Goal: Information Seeking & Learning: Learn about a topic

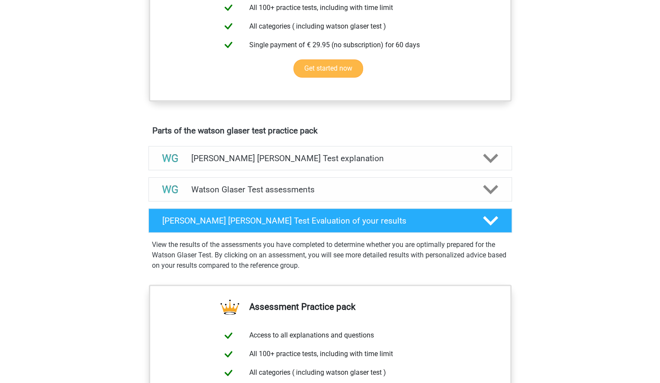
scroll to position [390, 0]
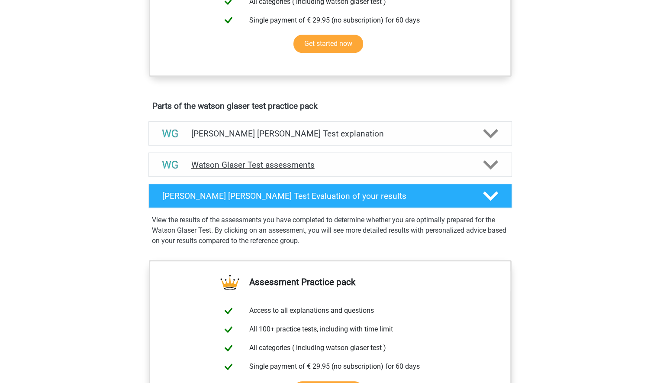
click at [491, 170] on polygon at bounding box center [490, 165] width 15 height 10
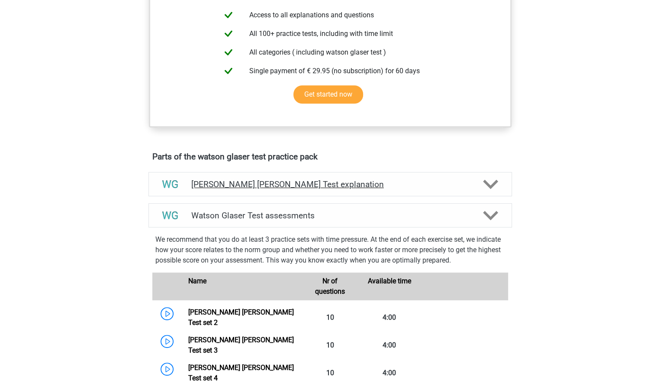
scroll to position [346, 0]
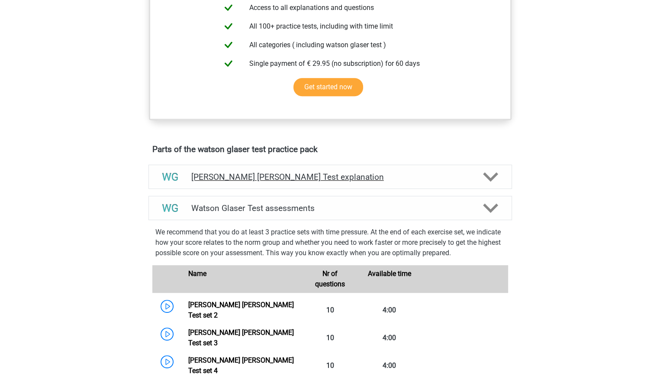
click at [490, 184] on icon at bounding box center [490, 176] width 15 height 15
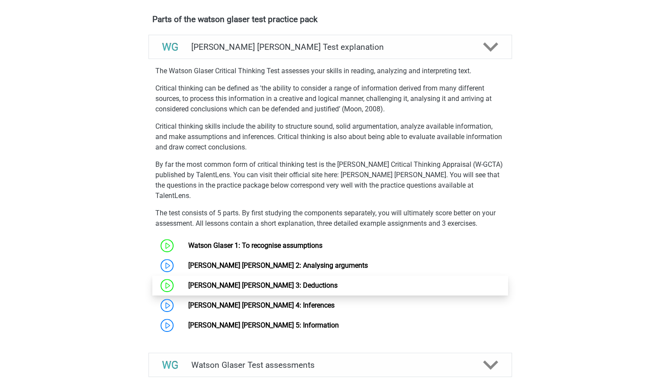
scroll to position [563, 0]
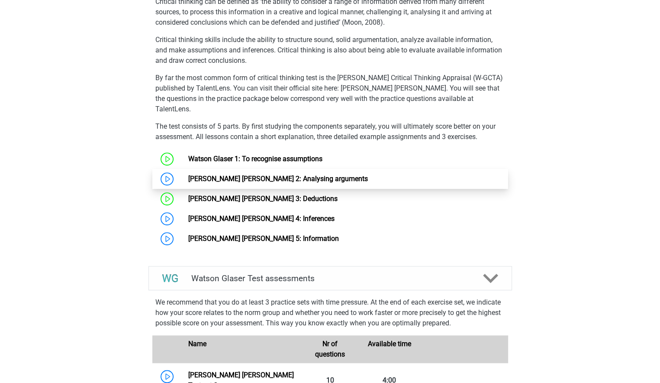
click at [223, 177] on link "[PERSON_NAME] [PERSON_NAME] 2: Analysing arguments" at bounding box center [278, 178] width 180 height 8
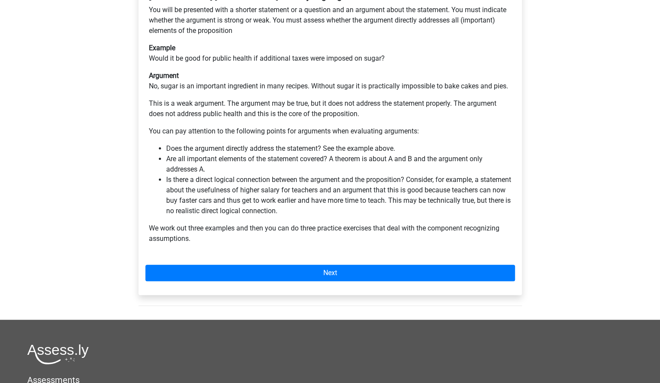
scroll to position [216, 0]
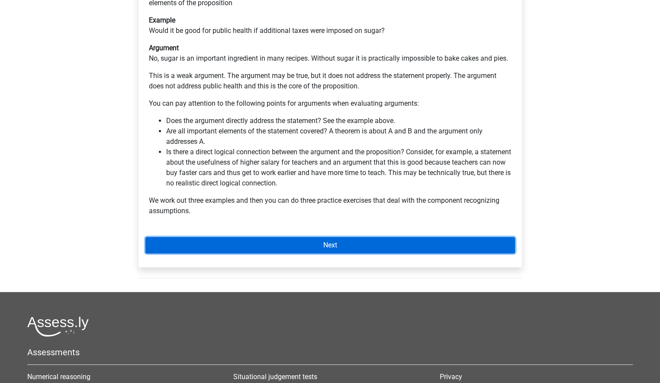
click at [289, 237] on link "Next" at bounding box center [330, 245] width 370 height 16
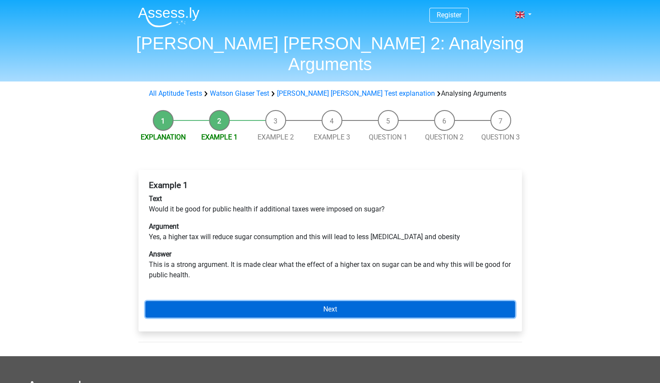
click at [334, 301] on link "Next" at bounding box center [330, 309] width 370 height 16
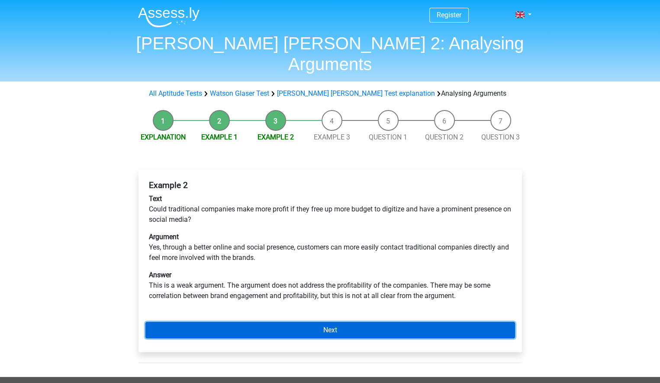
click at [317, 322] on link "Next" at bounding box center [330, 330] width 370 height 16
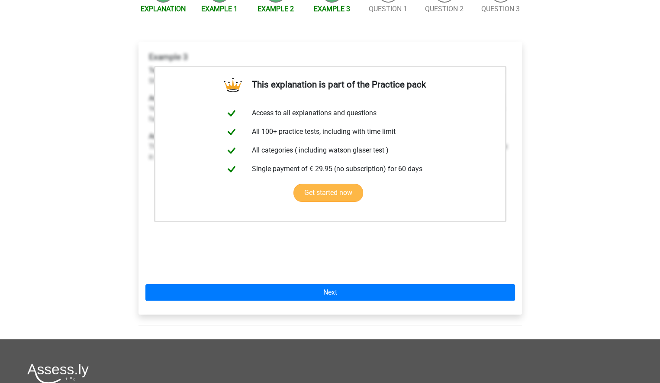
scroll to position [130, 0]
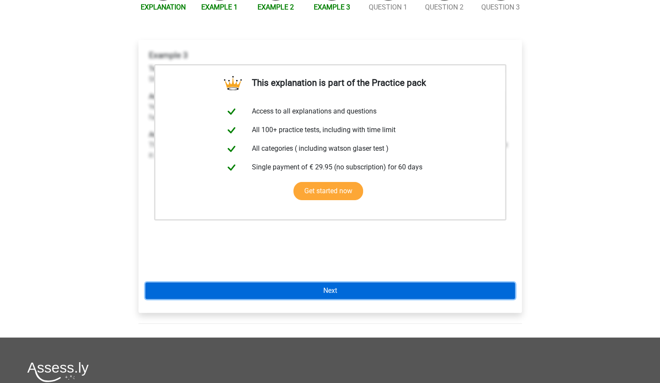
click at [346, 282] on link "Next" at bounding box center [330, 290] width 370 height 16
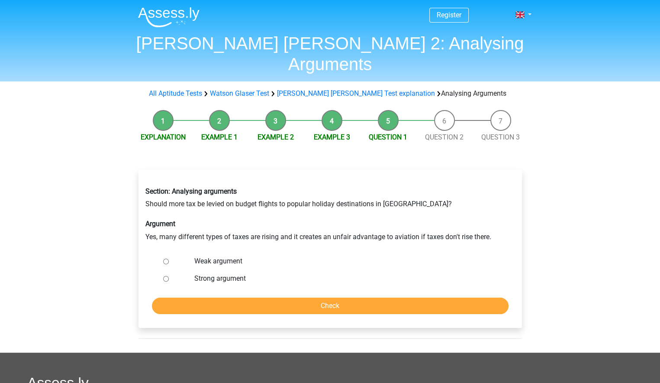
click at [165, 258] on input "Weak argument" at bounding box center [166, 261] width 6 height 6
radio input "true"
click at [309, 297] on input "Check" at bounding box center [330, 305] width 357 height 16
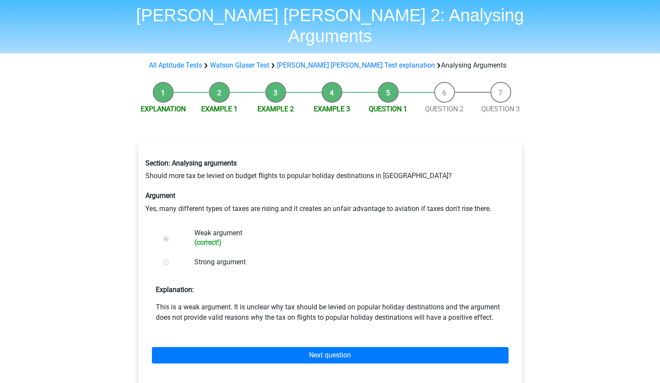
scroll to position [43, 0]
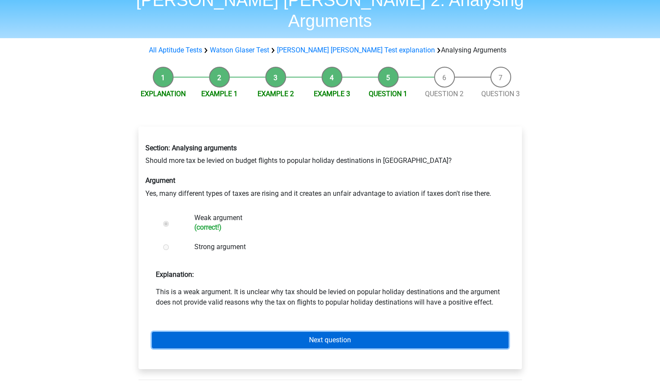
click at [331, 332] on link "Next question" at bounding box center [330, 340] width 357 height 16
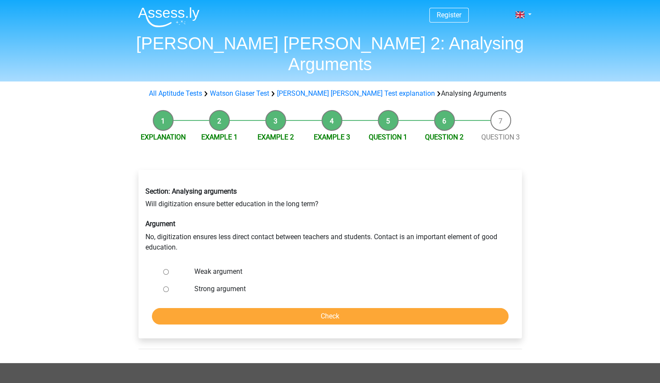
click at [166, 286] on input "Strong argument" at bounding box center [166, 289] width 6 height 6
radio input "true"
click at [272, 308] on input "Check" at bounding box center [330, 316] width 357 height 16
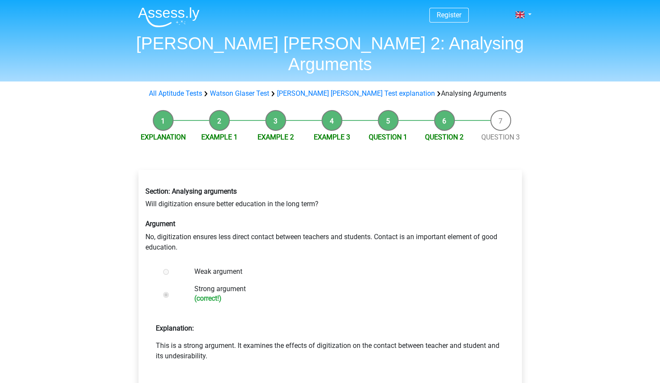
scroll to position [87, 0]
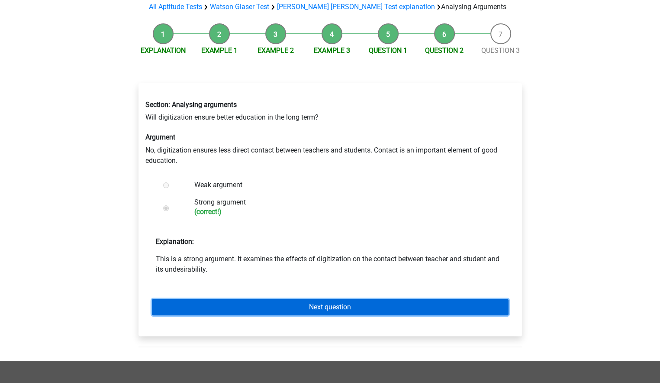
click at [320, 299] on link "Next question" at bounding box center [330, 307] width 357 height 16
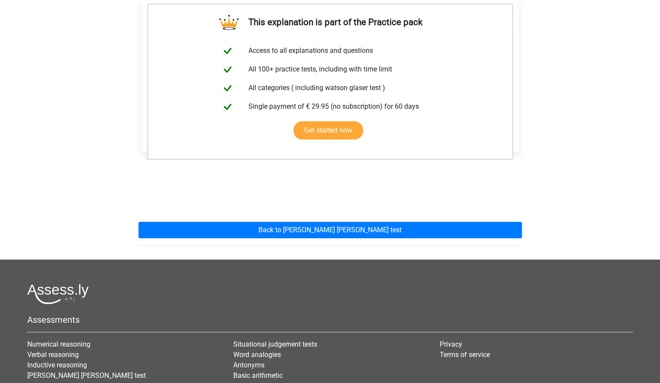
scroll to position [257, 0]
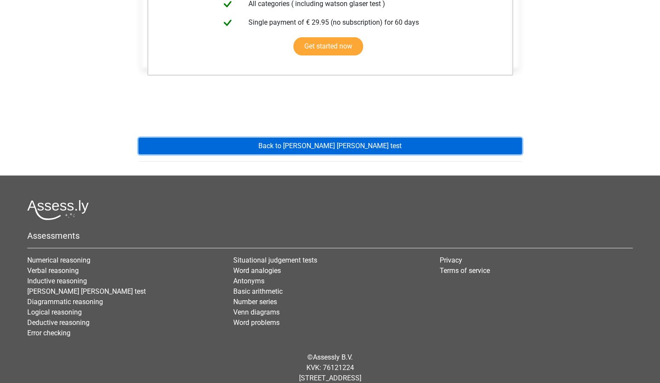
click at [317, 138] on link "Back to watson glaser test" at bounding box center [331, 146] width 384 height 16
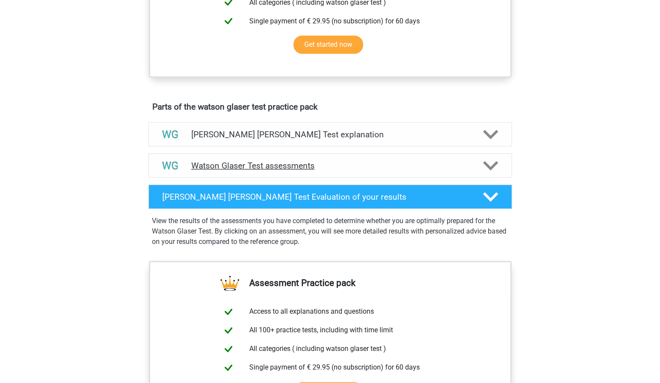
scroll to position [390, 0]
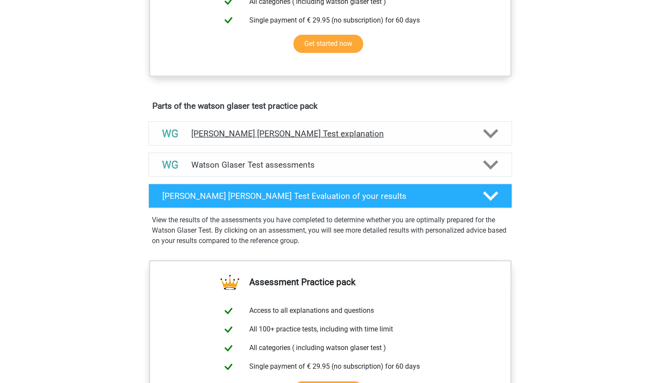
click at [491, 139] on polygon at bounding box center [490, 134] width 15 height 10
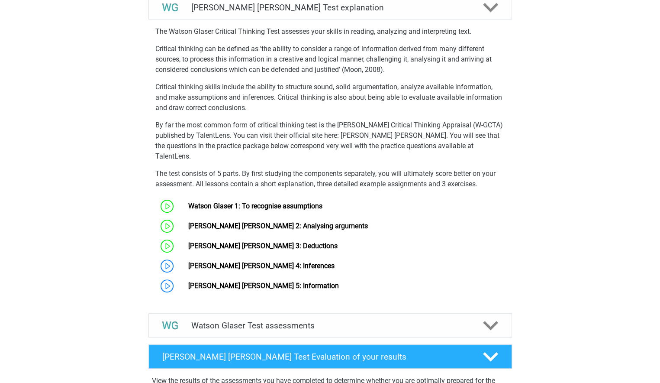
scroll to position [563, 0]
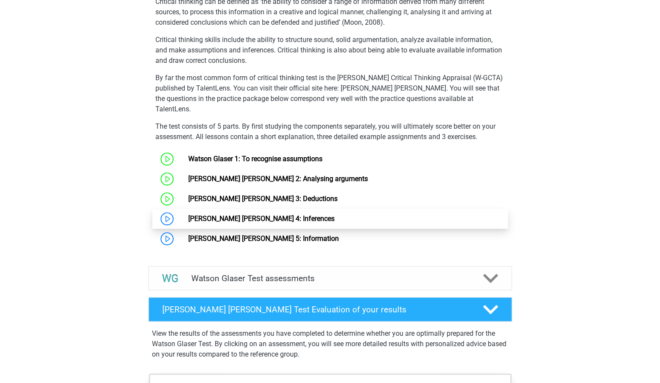
click at [215, 217] on link "[PERSON_NAME] [PERSON_NAME] 4: Inferences" at bounding box center [261, 218] width 146 height 8
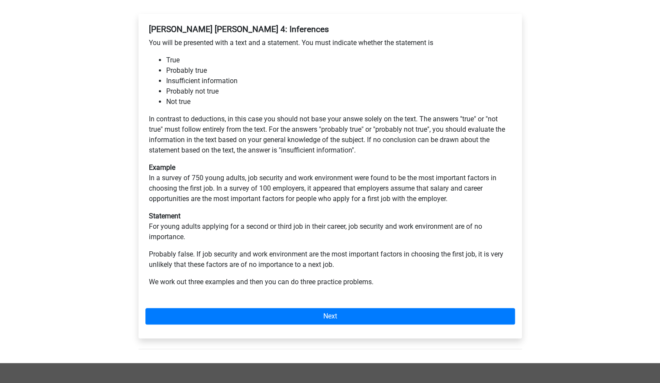
scroll to position [216, 0]
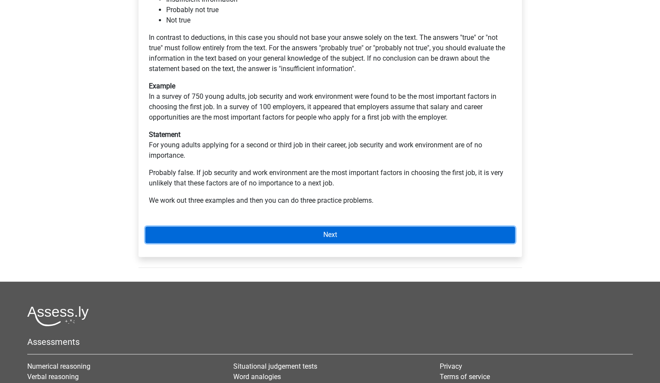
click at [319, 234] on link "Next" at bounding box center [330, 234] width 370 height 16
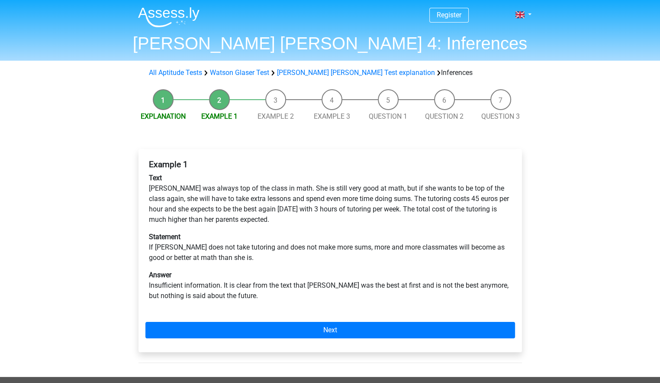
scroll to position [43, 0]
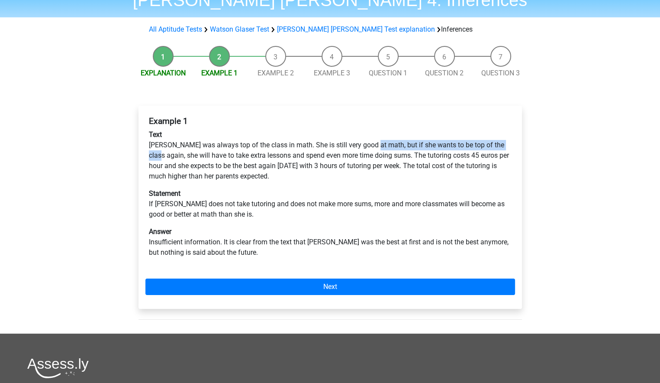
drag, startPoint x: 371, startPoint y: 147, endPoint x: 507, endPoint y: 147, distance: 136.8
click at [507, 147] on p "Text [PERSON_NAME] was always top of the class in math. She is still very good …" at bounding box center [330, 155] width 363 height 52
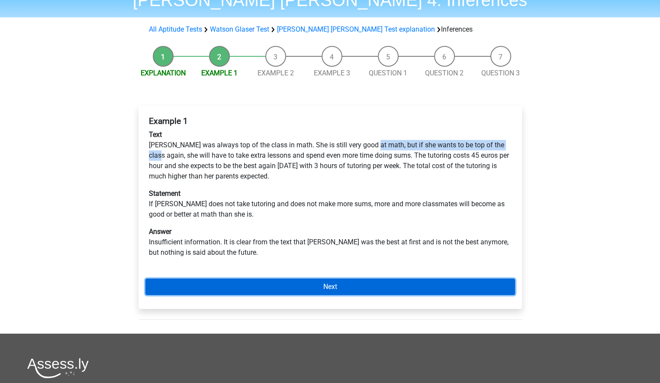
click at [313, 285] on link "Next" at bounding box center [330, 286] width 370 height 16
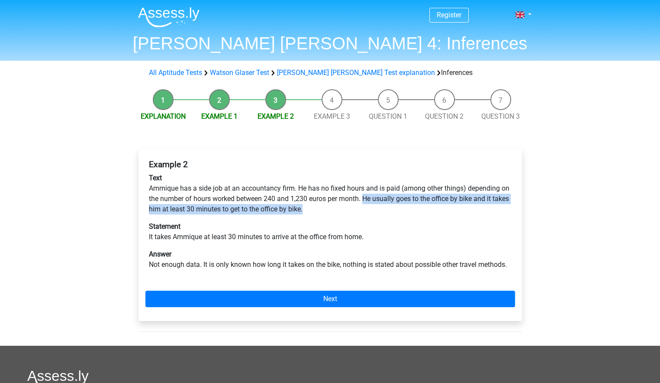
drag, startPoint x: 366, startPoint y: 200, endPoint x: 450, endPoint y: 210, distance: 84.6
click at [450, 210] on p "Text Ammique has a side job at an accountancy firm. He has no fixed hours and i…" at bounding box center [330, 194] width 363 height 42
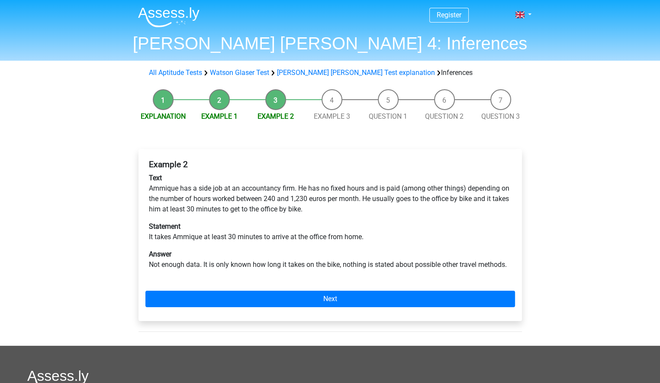
click at [317, 227] on p "Statement It takes Ammique at least 30 minutes to arrive at the office from hom…" at bounding box center [330, 231] width 363 height 21
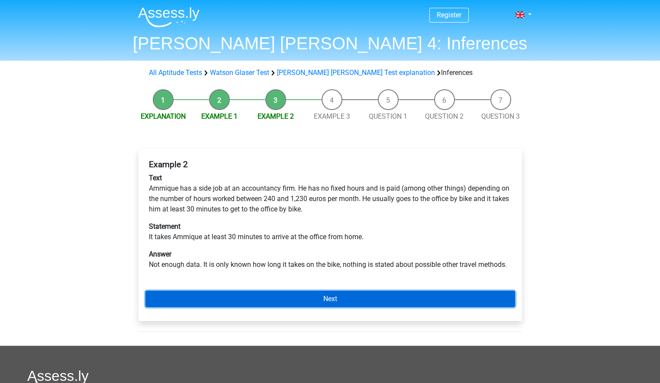
click at [305, 295] on link "Next" at bounding box center [330, 299] width 370 height 16
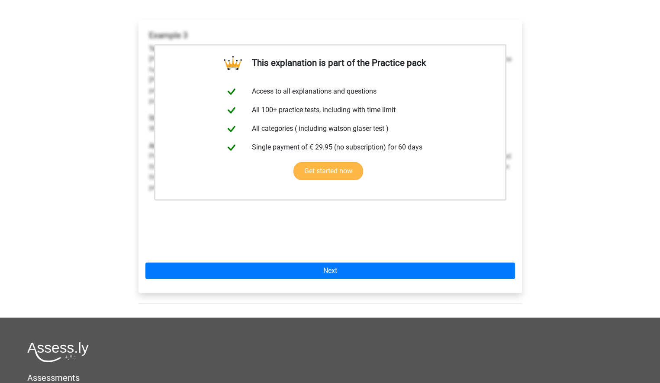
scroll to position [130, 0]
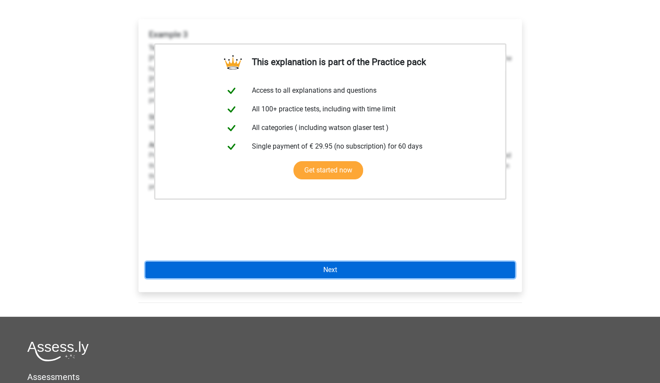
click at [356, 272] on link "Next" at bounding box center [330, 270] width 370 height 16
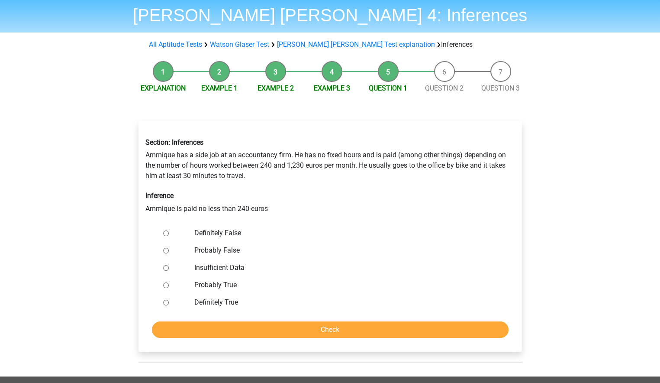
scroll to position [43, 0]
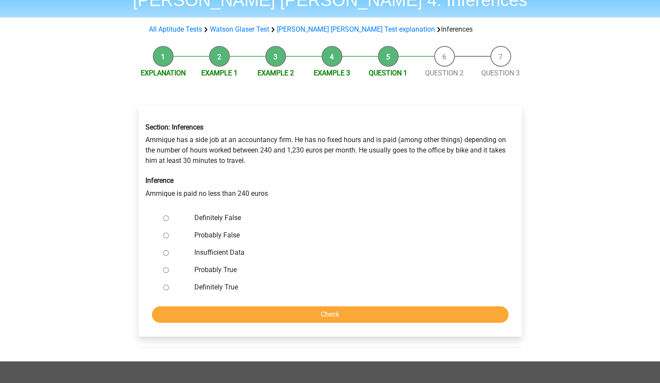
click at [166, 288] on input "Definitely True" at bounding box center [166, 287] width 6 height 6
radio input "true"
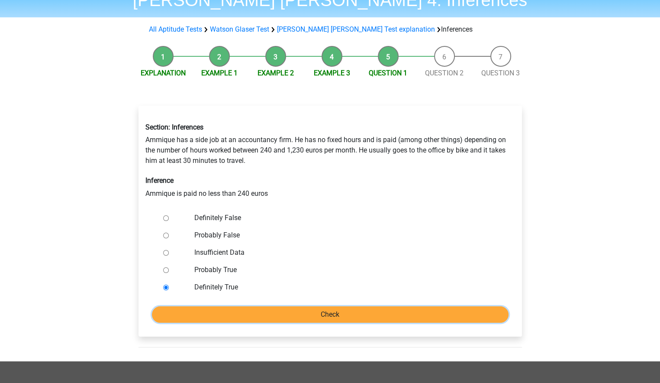
click at [269, 314] on input "Check" at bounding box center [330, 314] width 357 height 16
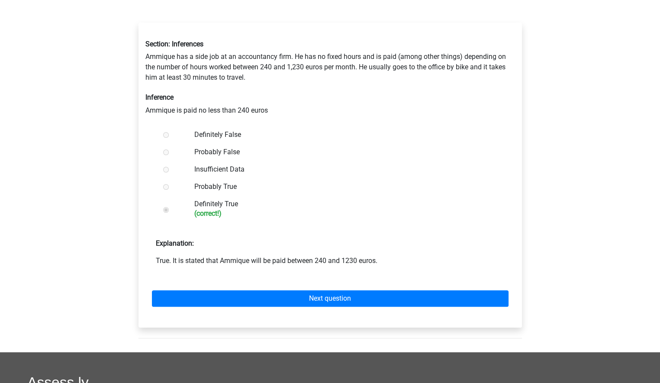
scroll to position [130, 0]
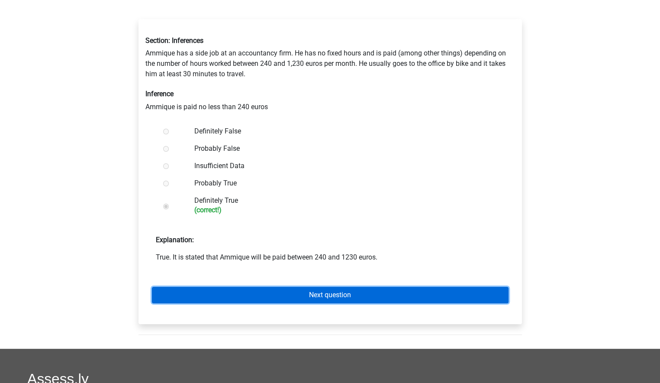
click at [309, 295] on link "Next question" at bounding box center [330, 295] width 357 height 16
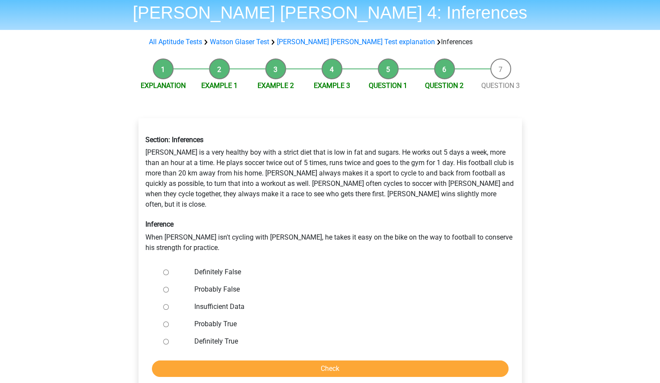
scroll to position [43, 0]
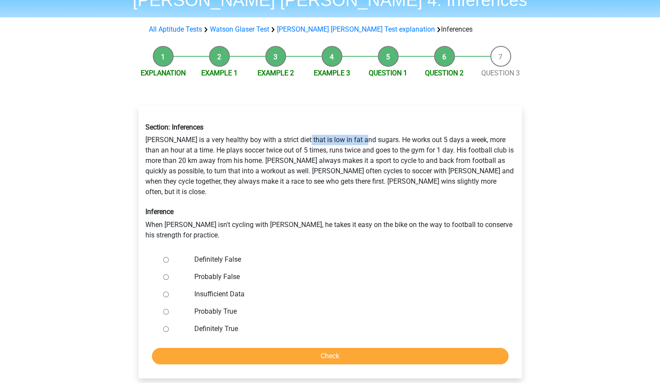
drag, startPoint x: 302, startPoint y: 139, endPoint x: 365, endPoint y: 140, distance: 63.7
click at [365, 140] on div "Section: Inferences [PERSON_NAME] is a very healthy boy with a strict diet that…" at bounding box center [330, 181] width 383 height 131
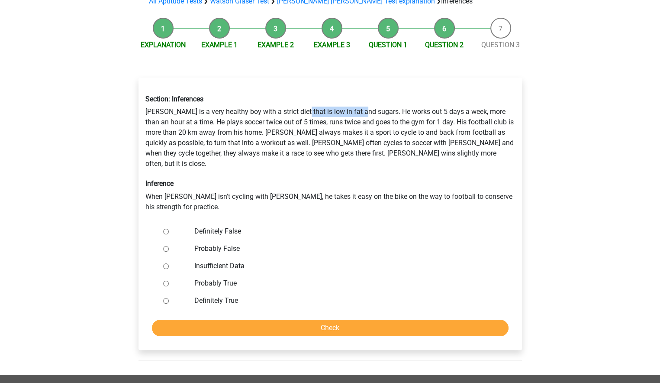
scroll to position [87, 0]
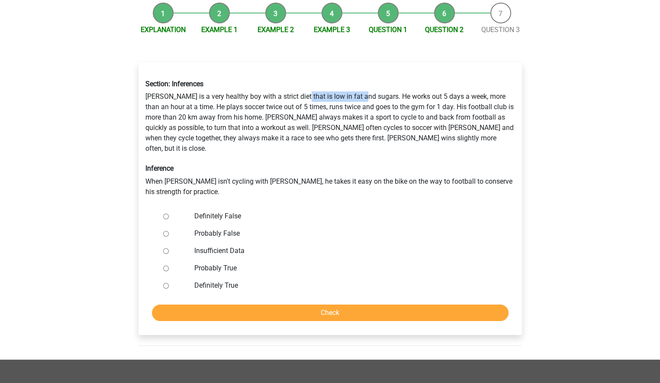
click at [165, 213] on input "Definitely False" at bounding box center [166, 216] width 6 height 6
radio input "true"
click at [305, 304] on input "Check" at bounding box center [330, 312] width 357 height 16
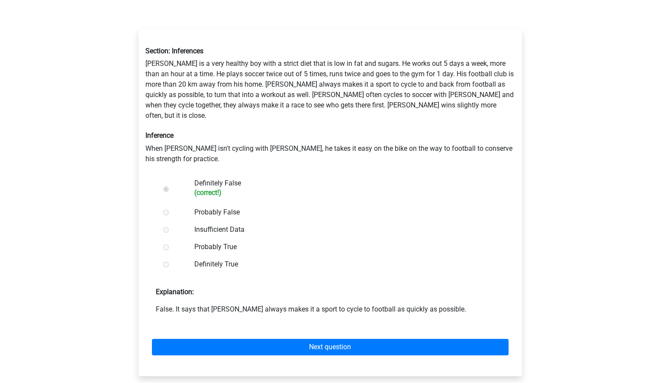
scroll to position [130, 0]
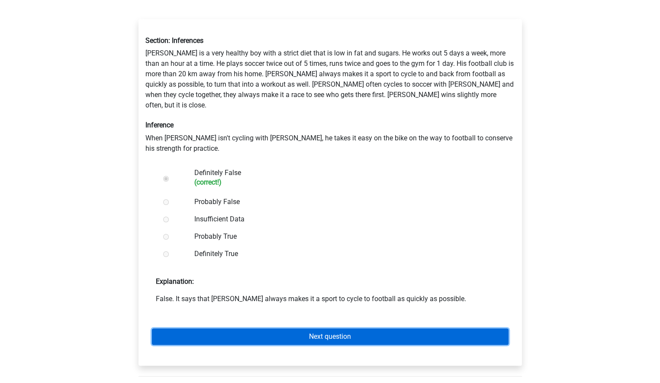
click at [302, 328] on link "Next question" at bounding box center [330, 336] width 357 height 16
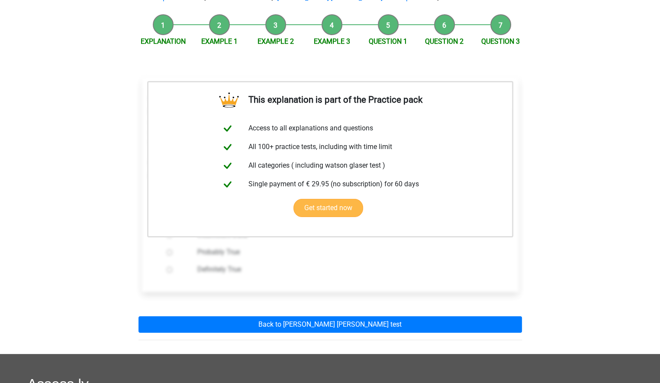
scroll to position [87, 0]
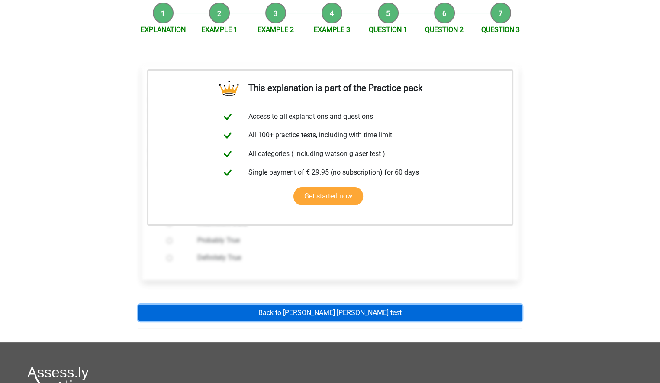
click at [317, 315] on link "Back to watson glaser test" at bounding box center [331, 312] width 384 height 16
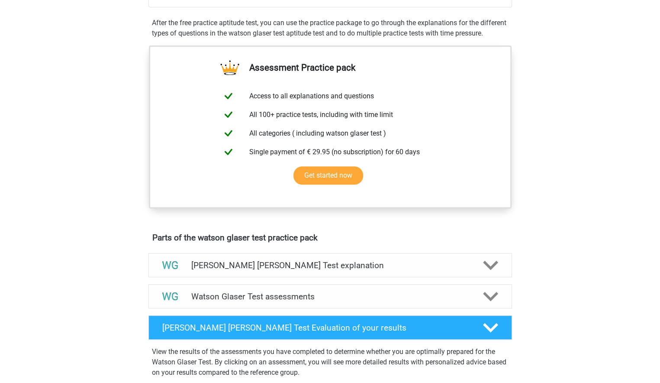
scroll to position [260, 0]
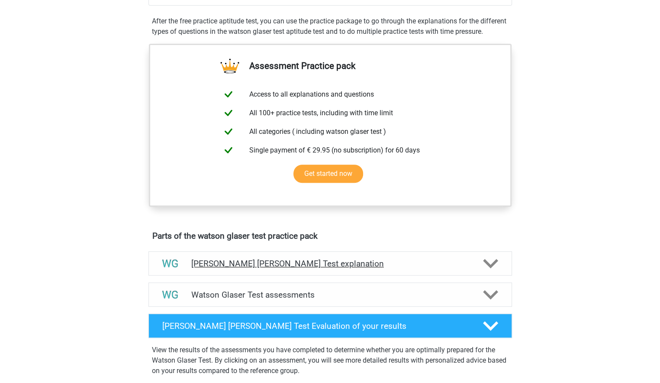
click at [483, 271] on icon at bounding box center [490, 263] width 15 height 15
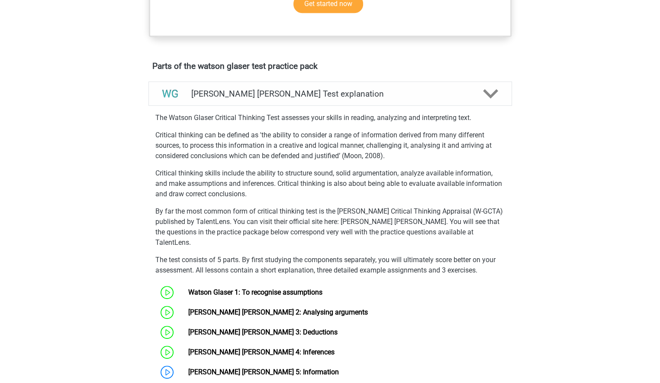
scroll to position [520, 0]
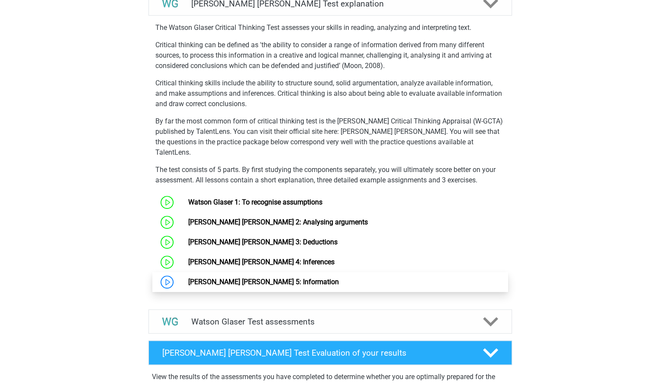
click at [205, 282] on link "Watson Glaser 5: Information" at bounding box center [263, 282] width 151 height 8
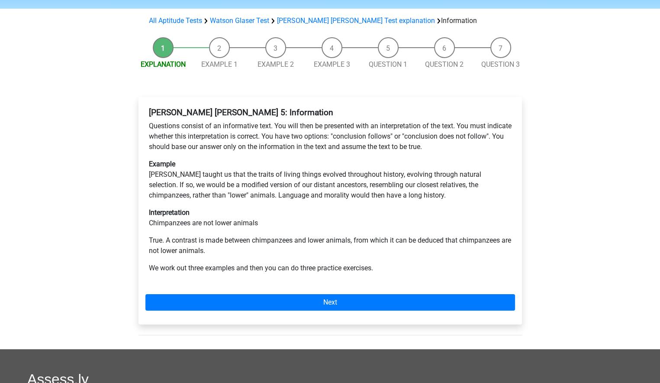
scroll to position [87, 0]
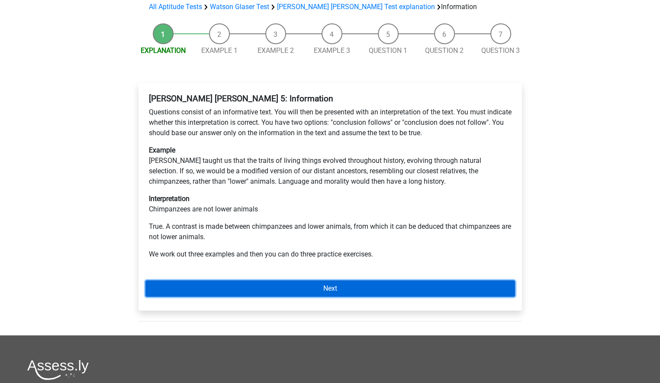
click at [298, 280] on link "Next" at bounding box center [330, 288] width 370 height 16
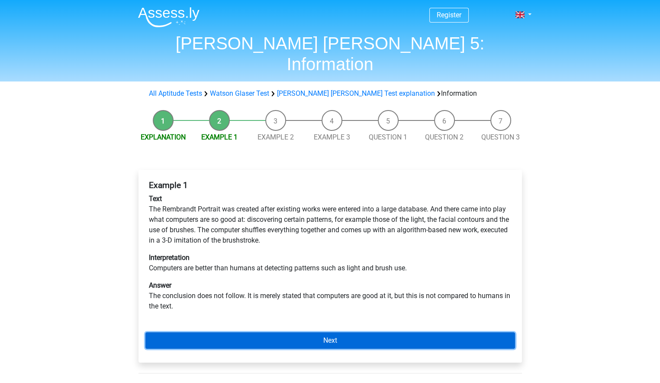
click at [303, 332] on link "Next" at bounding box center [330, 340] width 370 height 16
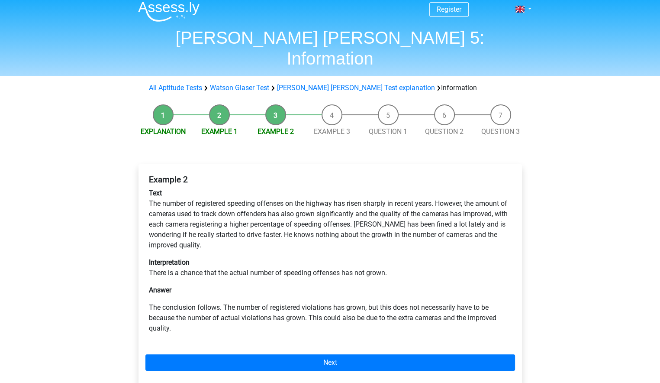
scroll to position [87, 0]
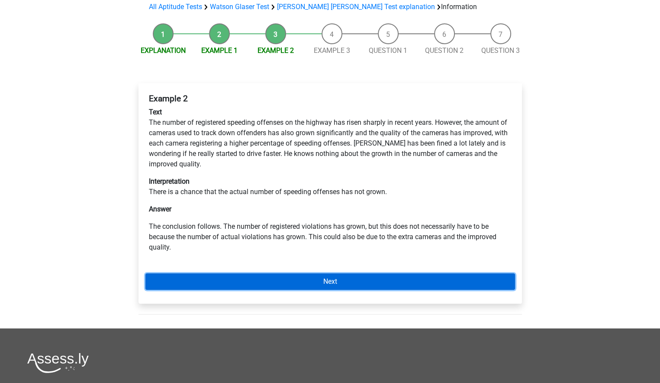
click at [294, 273] on link "Next" at bounding box center [330, 281] width 370 height 16
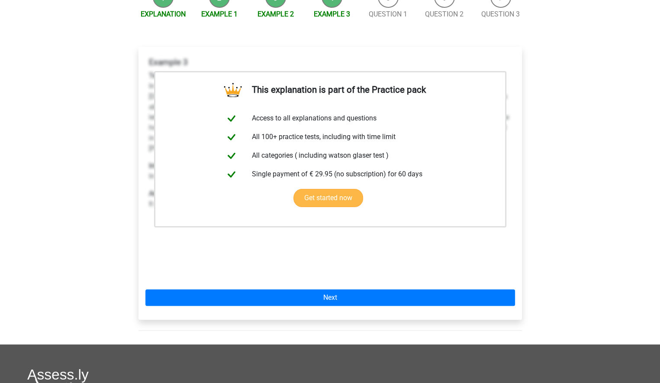
scroll to position [130, 0]
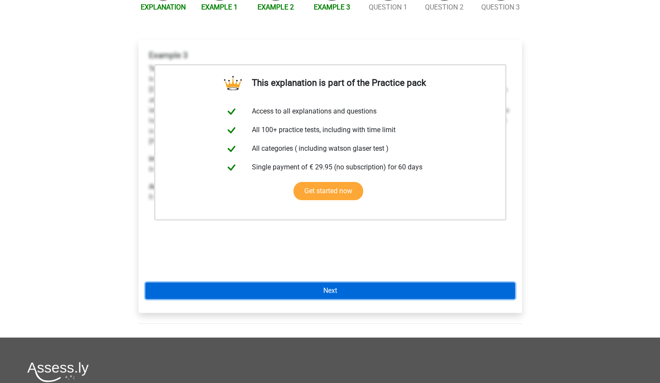
click at [323, 282] on link "Next" at bounding box center [330, 290] width 370 height 16
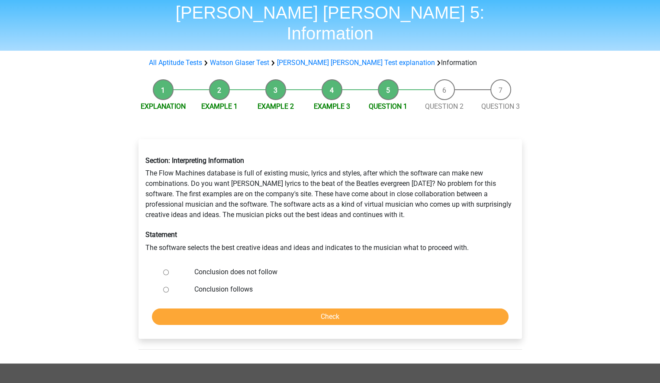
scroll to position [43, 0]
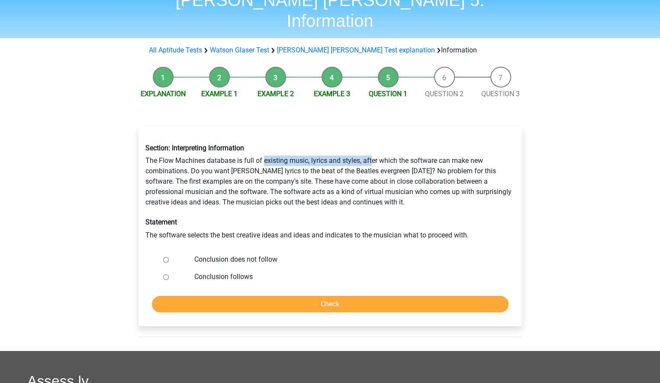
drag, startPoint x: 263, startPoint y: 138, endPoint x: 372, endPoint y: 142, distance: 109.6
click at [372, 142] on div "Section: Interpreting Information The Flow Machines database is full of existin…" at bounding box center [330, 192] width 383 height 110
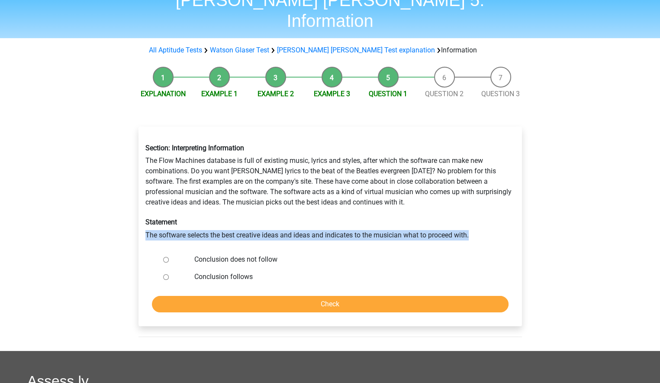
drag, startPoint x: 145, startPoint y: 213, endPoint x: 471, endPoint y: 210, distance: 325.6
click at [471, 210] on div "Section: Interpreting Information The Flow Machines database is full of existin…" at bounding box center [330, 192] width 383 height 110
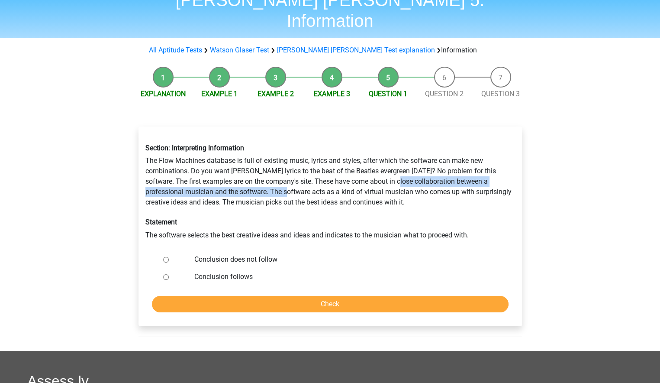
drag, startPoint x: 390, startPoint y: 160, endPoint x: 270, endPoint y: 175, distance: 120.5
click at [270, 175] on div "Section: Interpreting Information The Flow Machines database is full of existin…" at bounding box center [330, 192] width 383 height 110
click at [164, 257] on input "Conclusion does not follow" at bounding box center [166, 260] width 6 height 6
radio input "true"
click at [331, 296] on input "Check" at bounding box center [330, 304] width 357 height 16
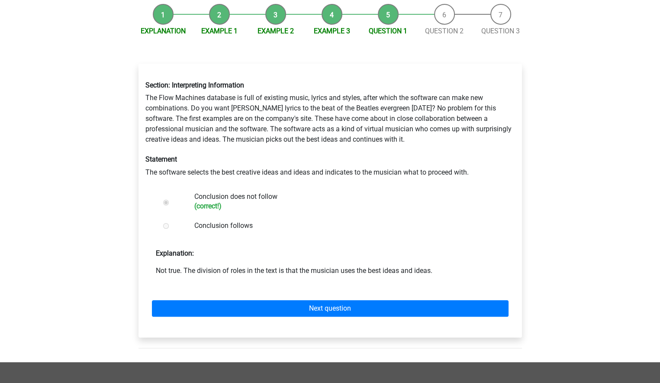
scroll to position [130, 0]
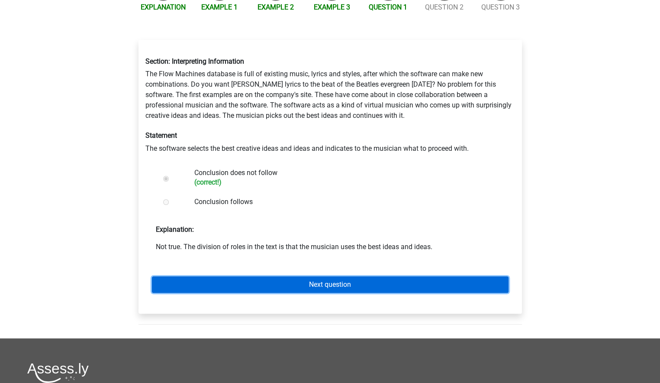
click at [308, 276] on link "Next question" at bounding box center [330, 284] width 357 height 16
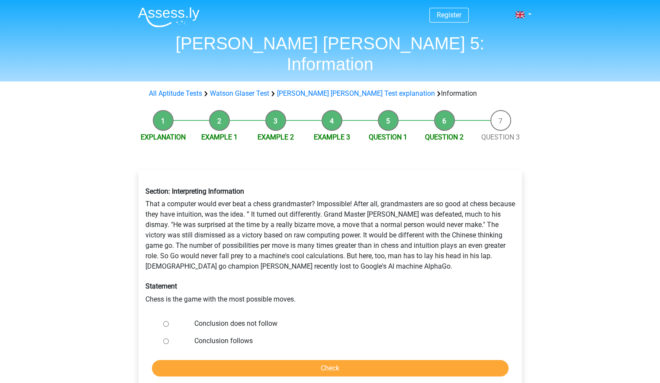
scroll to position [43, 0]
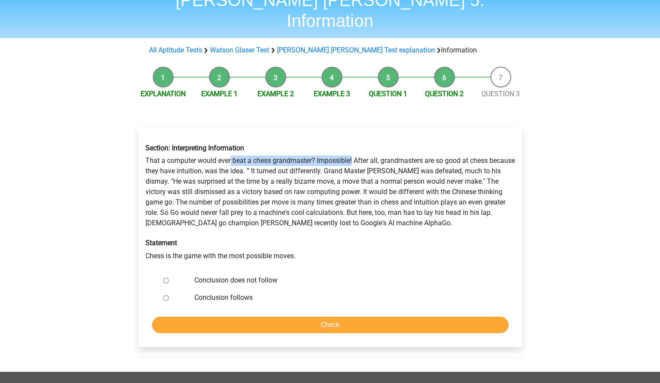
drag, startPoint x: 231, startPoint y: 139, endPoint x: 354, endPoint y: 138, distance: 122.5
click at [353, 138] on div "Section: Interpreting Information That a computer would ever beat a chess grand…" at bounding box center [330, 202] width 383 height 131
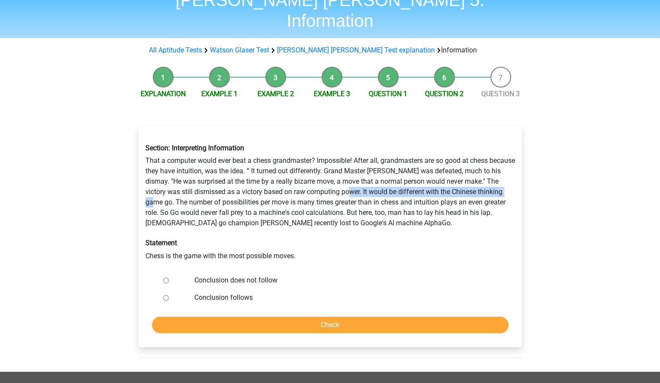
drag, startPoint x: 364, startPoint y: 171, endPoint x: 171, endPoint y: 182, distance: 193.0
click at [171, 182] on div "Section: Interpreting Information That a computer would ever beat a chess grand…" at bounding box center [330, 202] width 383 height 131
click at [213, 187] on div "Section: Interpreting Information That a computer would ever beat a chess grand…" at bounding box center [330, 202] width 383 height 131
click at [167, 278] on input "Conclusion does not follow" at bounding box center [166, 281] width 6 height 6
radio input "true"
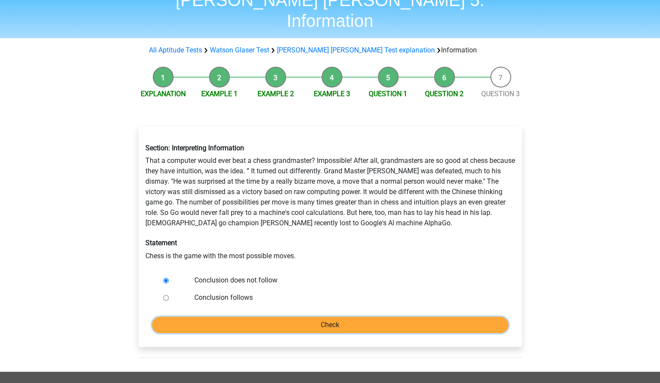
click at [315, 317] on input "Check" at bounding box center [330, 325] width 357 height 16
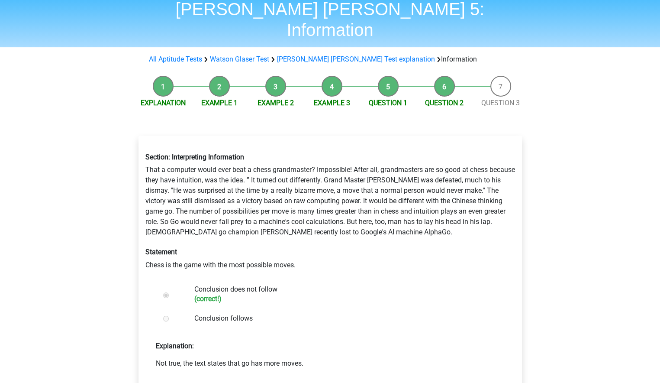
scroll to position [87, 0]
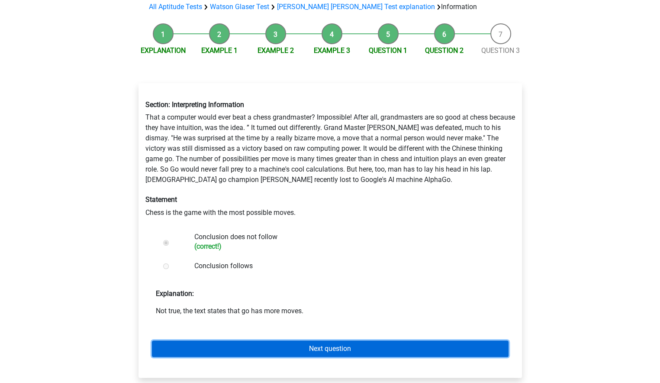
click at [326, 340] on link "Next question" at bounding box center [330, 348] width 357 height 16
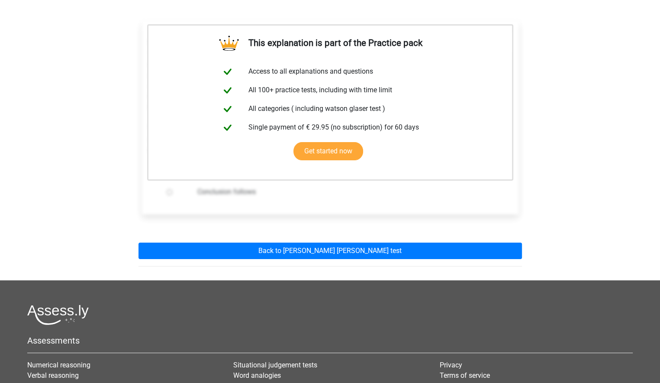
scroll to position [216, 0]
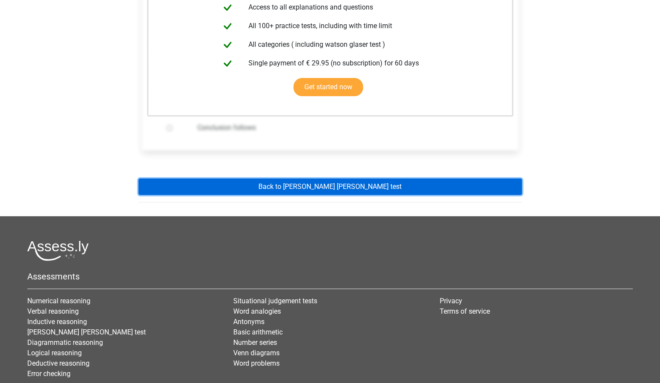
click at [331, 178] on link "Back to watson glaser test" at bounding box center [331, 186] width 384 height 16
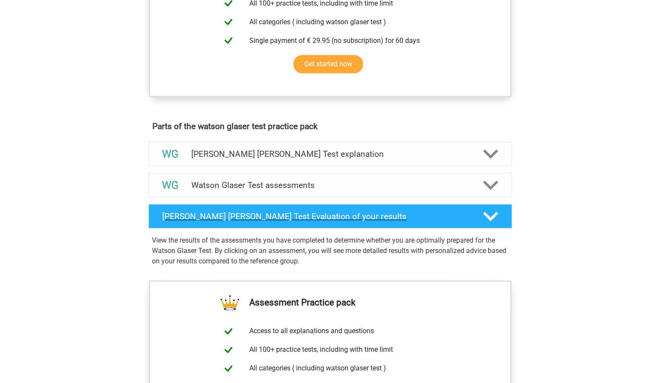
scroll to position [390, 0]
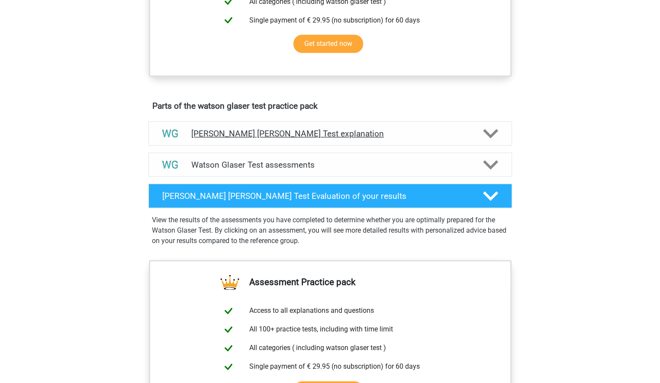
click at [489, 139] on polygon at bounding box center [490, 134] width 15 height 10
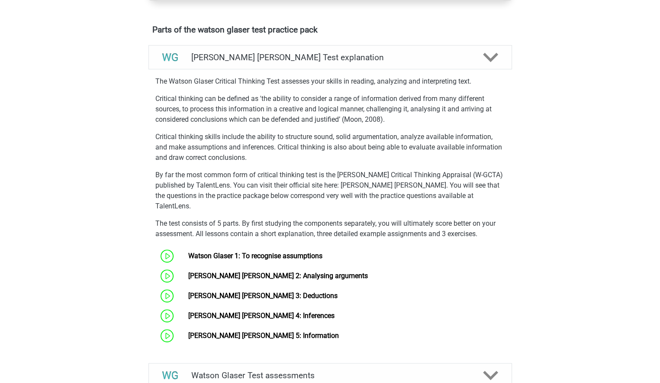
scroll to position [563, 0]
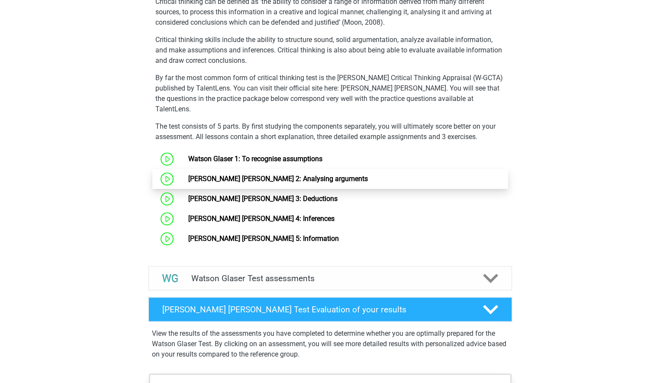
click at [266, 177] on link "[PERSON_NAME] [PERSON_NAME] 2: Analysing arguments" at bounding box center [278, 178] width 180 height 8
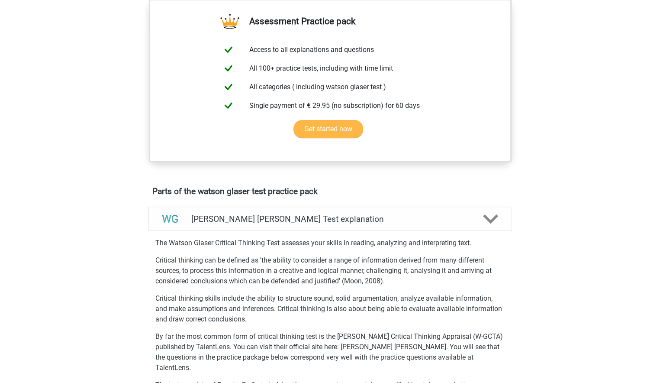
scroll to position [303, 0]
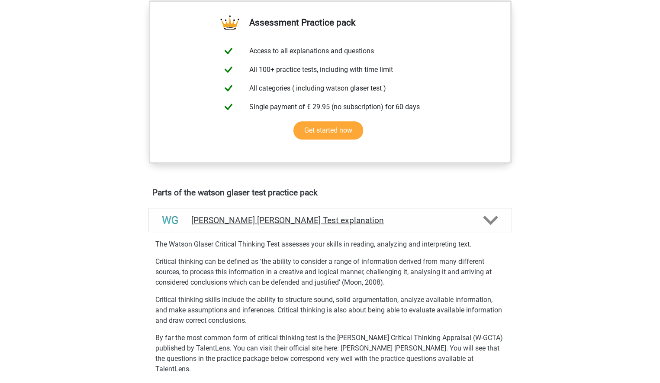
click at [488, 226] on icon at bounding box center [490, 220] width 15 height 15
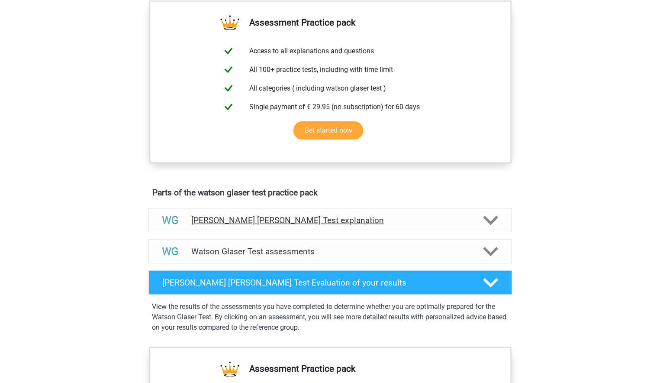
scroll to position [346, 0]
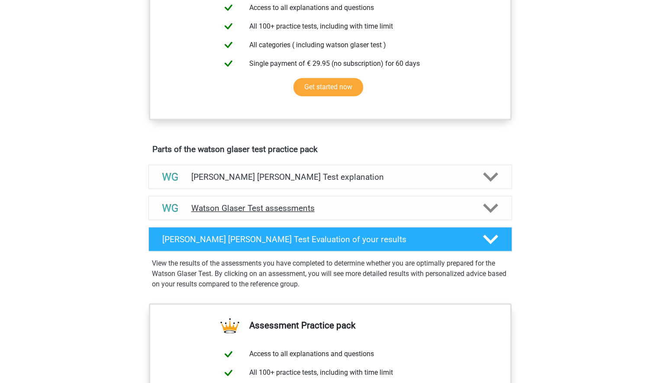
click at [491, 213] on polygon at bounding box center [490, 208] width 15 height 10
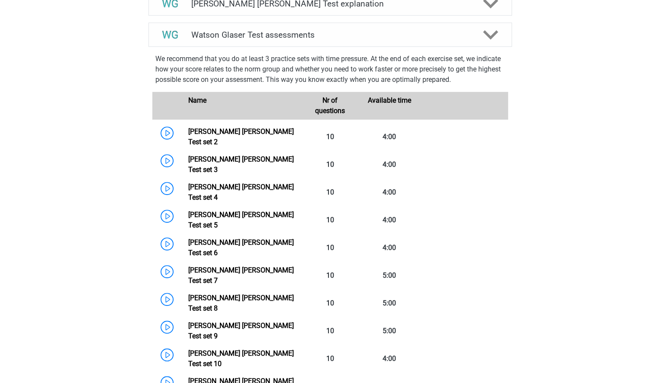
scroll to position [390, 0]
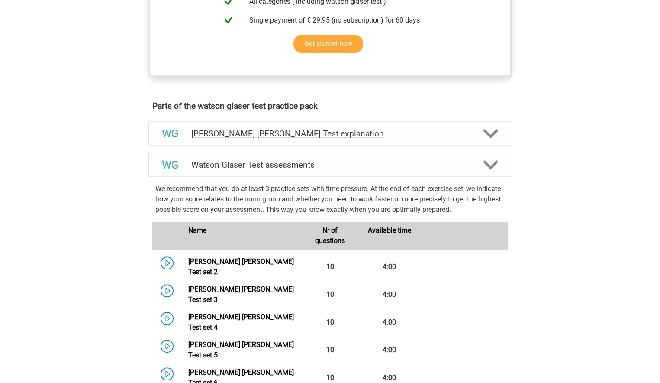
click at [488, 139] on polygon at bounding box center [490, 134] width 15 height 10
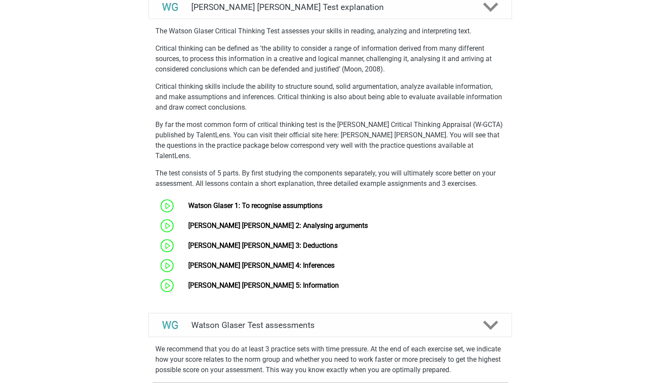
scroll to position [563, 0]
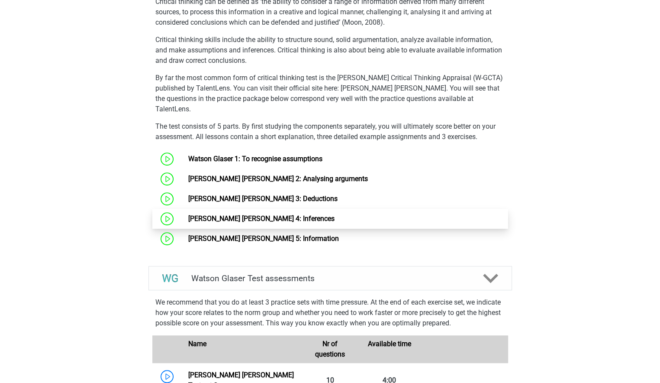
click at [257, 218] on link "Watson Glaser 4: Inferences" at bounding box center [261, 218] width 146 height 8
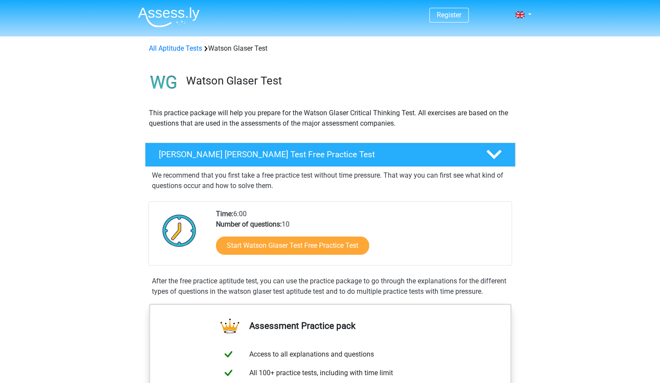
scroll to position [87, 0]
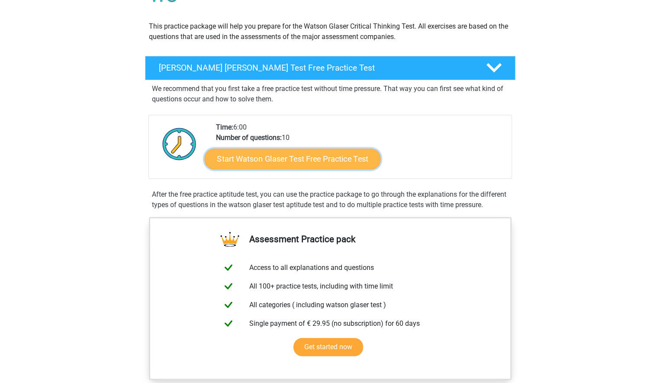
click at [266, 154] on link "Start Watson Glaser Test Free Practice Test" at bounding box center [292, 159] width 176 height 21
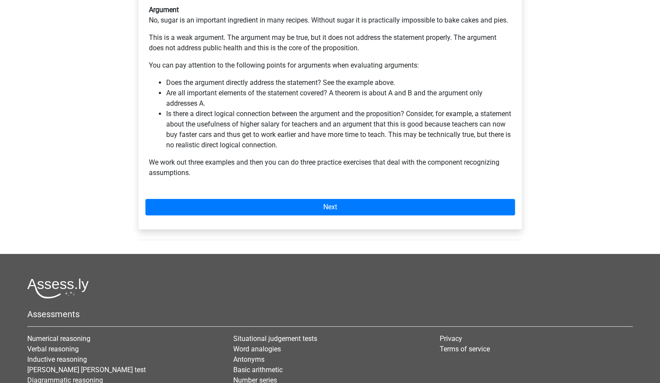
scroll to position [260, 0]
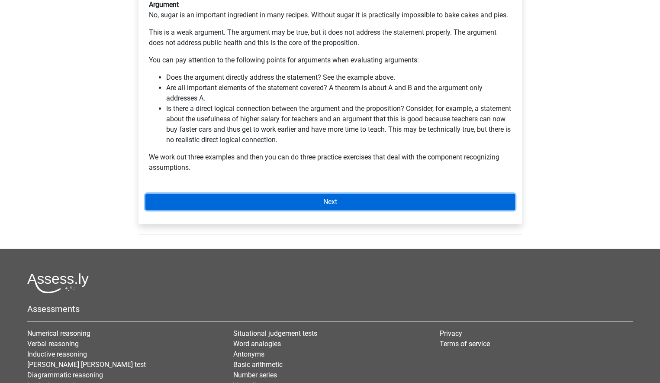
click at [266, 194] on link "Next" at bounding box center [330, 202] width 370 height 16
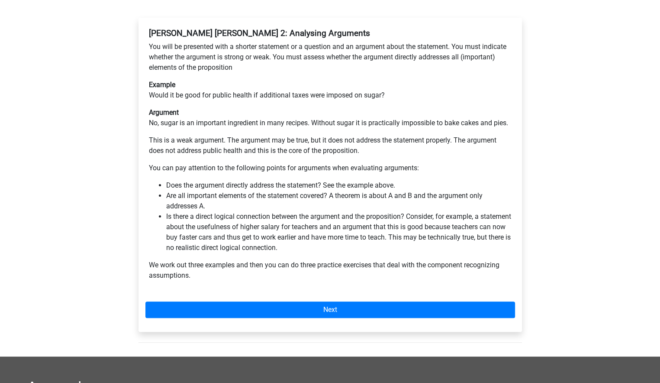
scroll to position [43, 0]
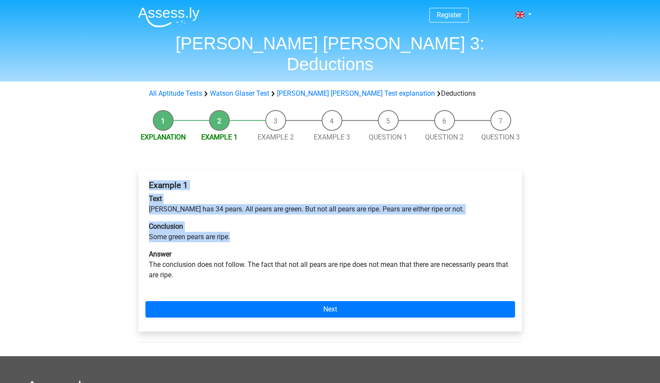
drag, startPoint x: 236, startPoint y: 216, endPoint x: 140, endPoint y: 165, distance: 108.7
click at [140, 170] on div "Example 1 Text [PERSON_NAME] has 34 pears. All pears are green. But not all pea…" at bounding box center [331, 250] width 384 height 161
copy div "Example 1 Text [PERSON_NAME] has 34 pears. All pears are green. But not all pea…"
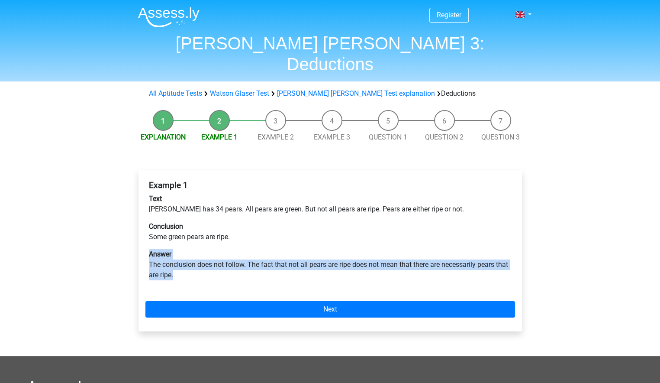
drag, startPoint x: 171, startPoint y: 253, endPoint x: 146, endPoint y: 229, distance: 34.9
click at [146, 229] on div "Example 1 Text [PERSON_NAME] has 34 pears. All pears are green. But not all pea…" at bounding box center [330, 234] width 370 height 114
copy p "Answer The conclusion does not follow. The fact that not all pears are ripe doe…"
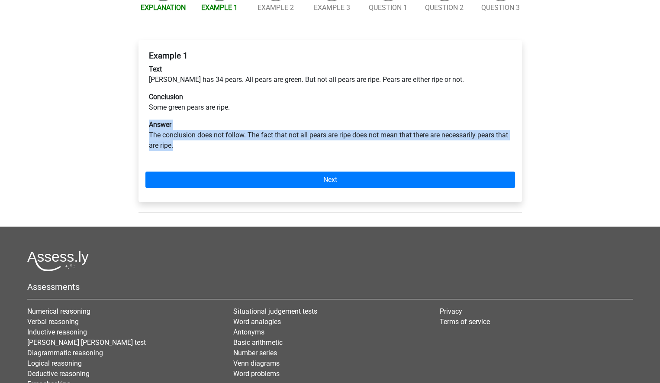
scroll to position [94, 0]
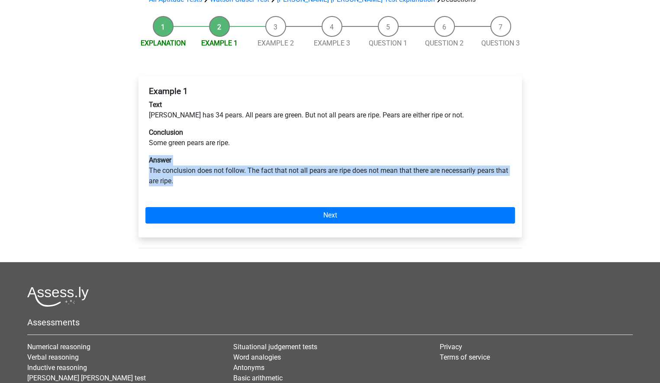
click at [581, 137] on div "Register Nederlands English" at bounding box center [330, 198] width 660 height 585
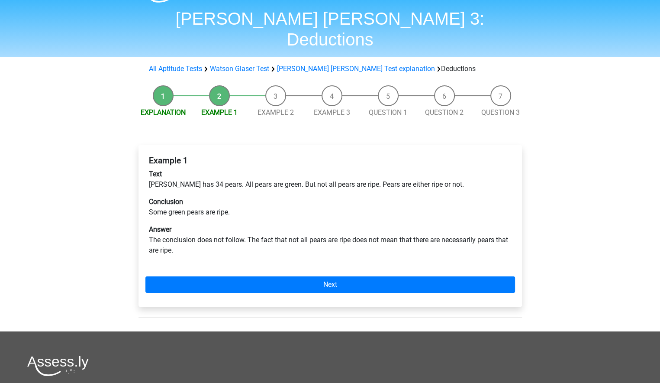
scroll to position [0, 0]
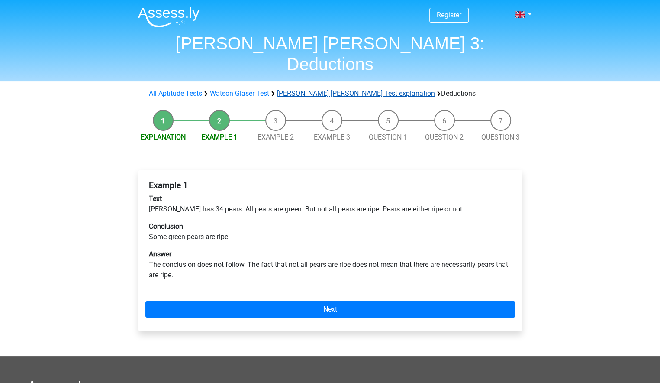
click at [319, 89] on link "Watson Glaser Test explanation" at bounding box center [356, 93] width 158 height 8
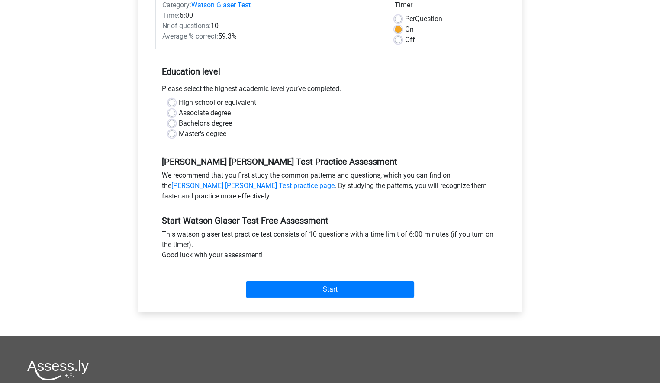
scroll to position [130, 0]
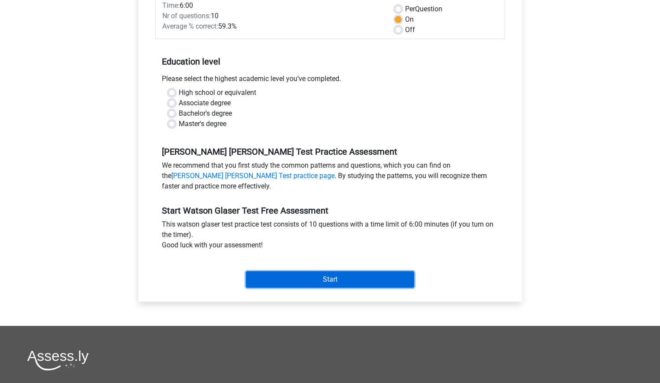
click at [324, 277] on input "Start" at bounding box center [330, 279] width 168 height 16
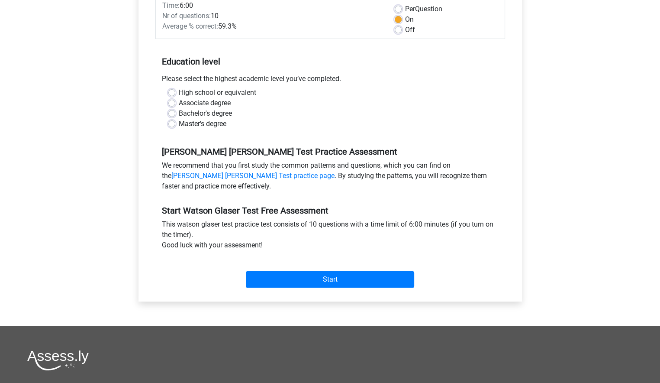
click at [296, 111] on div "Bachelor's degree" at bounding box center [330, 113] width 324 height 10
click at [179, 126] on label "Master's degree" at bounding box center [203, 124] width 48 height 10
click at [173, 126] on input "Master's degree" at bounding box center [171, 123] width 7 height 9
radio input "true"
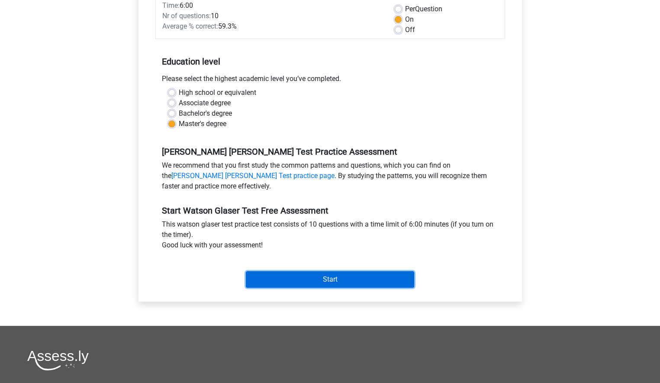
click at [348, 278] on input "Start" at bounding box center [330, 279] width 168 height 16
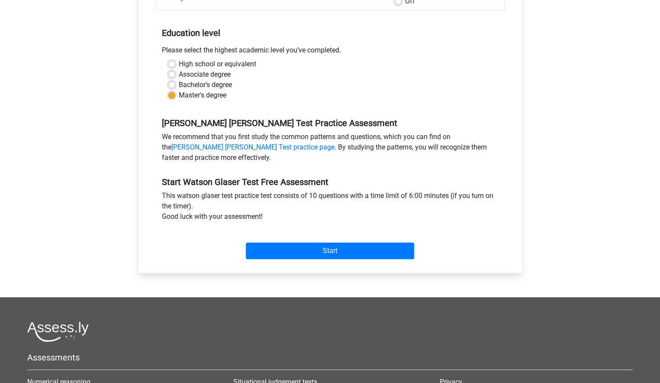
scroll to position [43, 0]
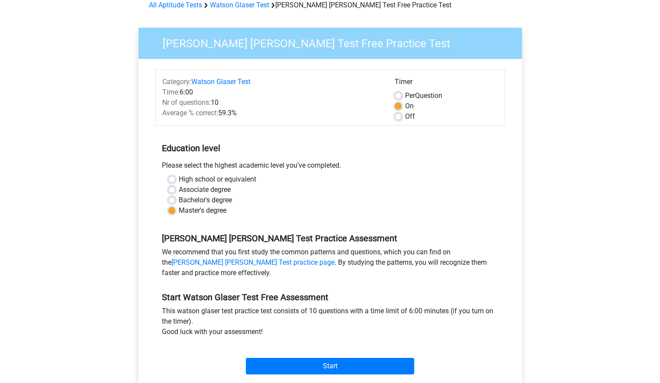
click at [405, 116] on label "Off" at bounding box center [410, 116] width 10 height 10
click at [398, 116] on input "Off" at bounding box center [398, 115] width 7 height 9
radio input "true"
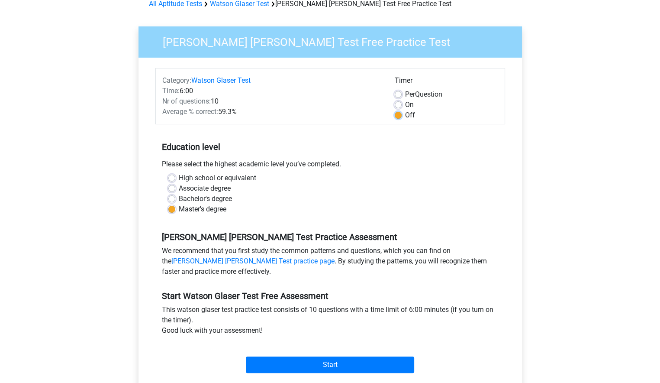
scroll to position [0, 0]
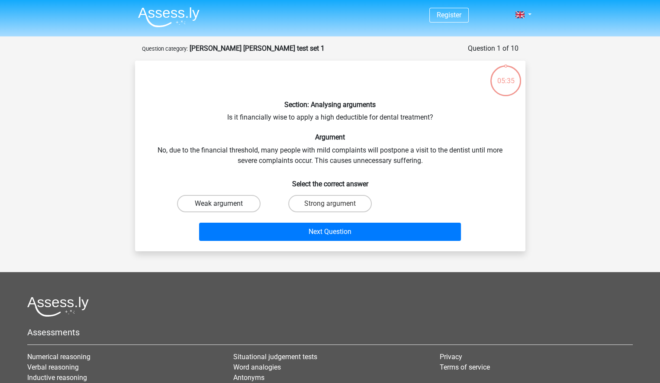
click at [239, 203] on label "Weak argument" at bounding box center [219, 203] width 84 height 17
click at [224, 203] on input "Weak argument" at bounding box center [222, 206] width 6 height 6
radio input "true"
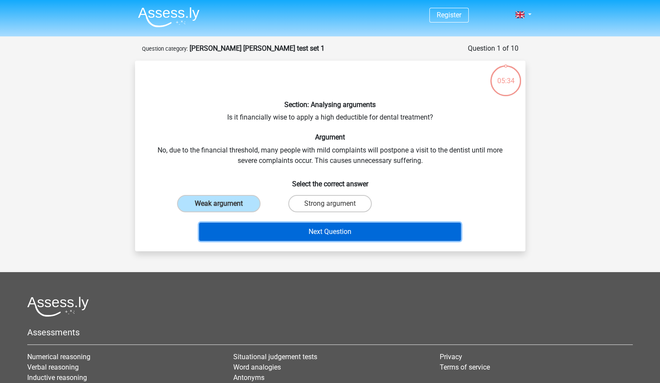
click at [325, 233] on button "Next Question" at bounding box center [330, 232] width 262 height 18
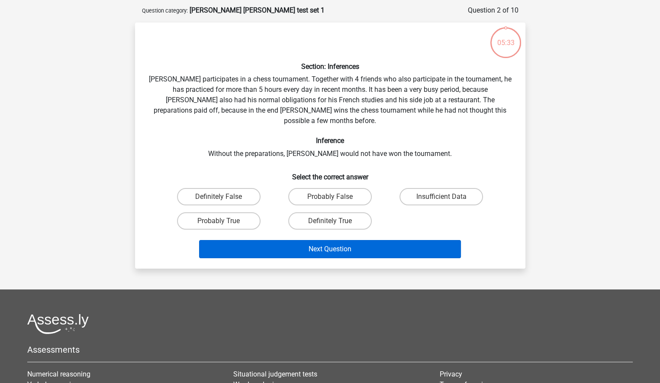
scroll to position [43, 0]
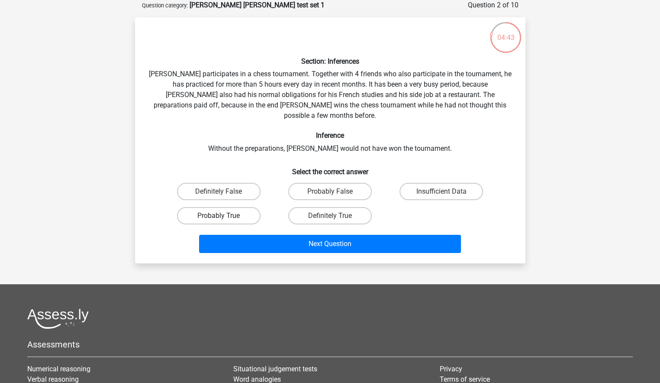
click at [240, 207] on label "Probably True" at bounding box center [219, 215] width 84 height 17
click at [224, 216] on input "Probably True" at bounding box center [222, 219] width 6 height 6
radio input "true"
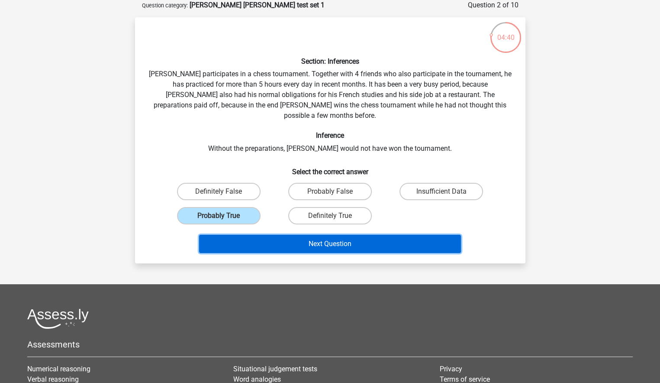
click at [322, 235] on button "Next Question" at bounding box center [330, 244] width 262 height 18
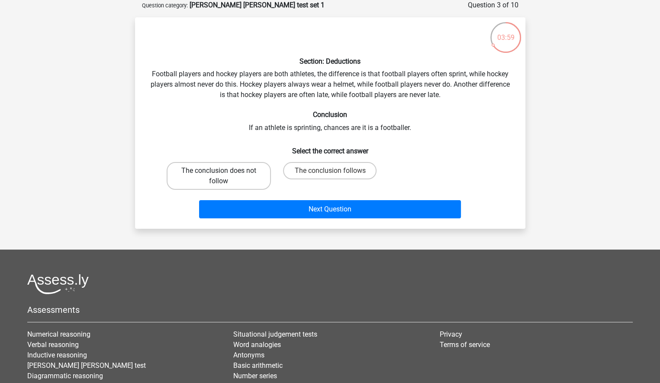
click at [239, 178] on label "The conclusion does not follow" at bounding box center [219, 176] width 104 height 28
click at [224, 176] on input "The conclusion does not follow" at bounding box center [222, 174] width 6 height 6
radio input "true"
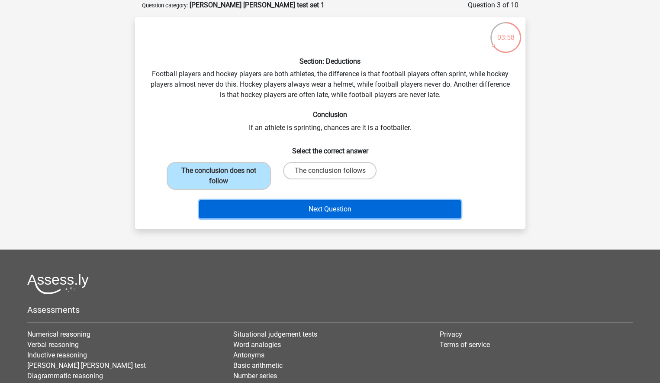
click at [327, 208] on button "Next Question" at bounding box center [330, 209] width 262 height 18
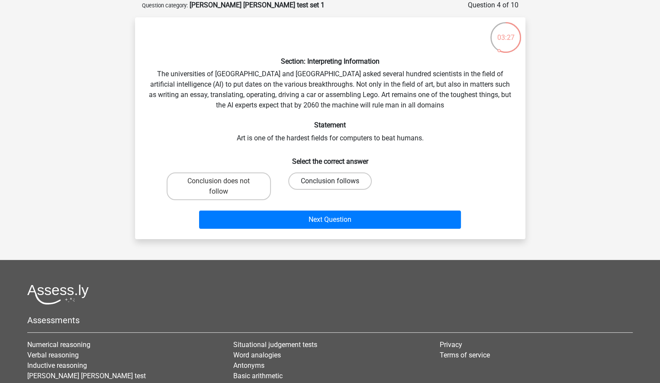
click at [329, 180] on label "Conclusion follows" at bounding box center [330, 180] width 84 height 17
click at [330, 181] on input "Conclusion follows" at bounding box center [333, 184] width 6 height 6
radio input "true"
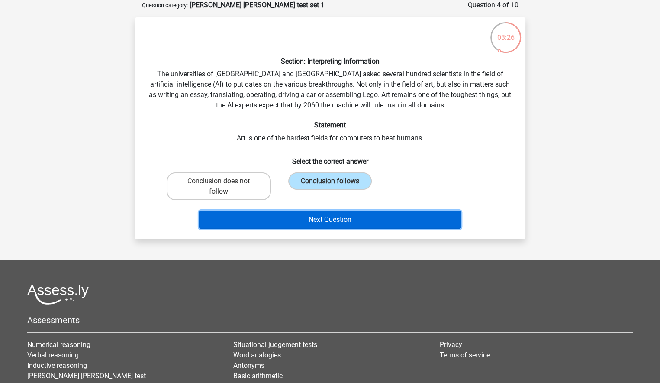
click at [340, 219] on button "Next Question" at bounding box center [330, 219] width 262 height 18
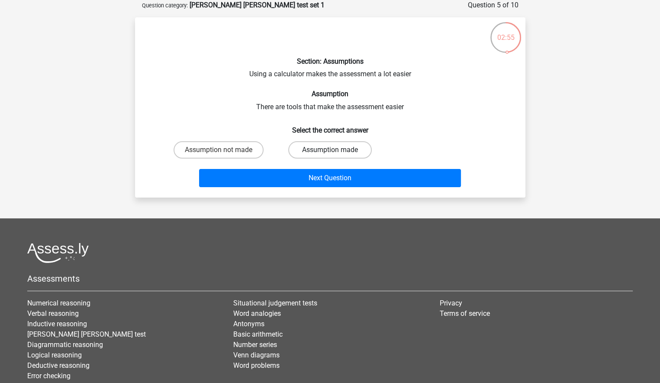
click at [322, 152] on label "Assumption made" at bounding box center [330, 149] width 84 height 17
click at [330, 152] on input "Assumption made" at bounding box center [333, 153] width 6 height 6
radio input "true"
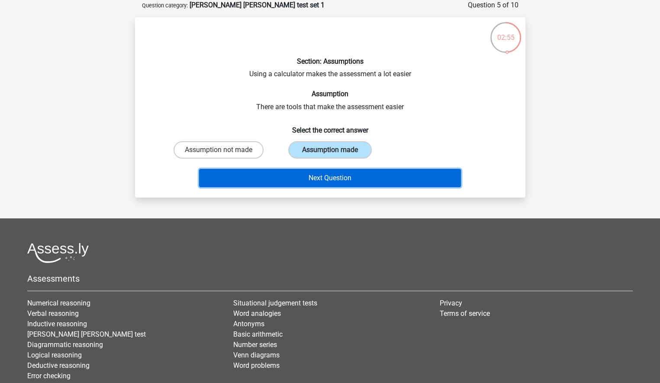
click at [337, 178] on button "Next Question" at bounding box center [330, 178] width 262 height 18
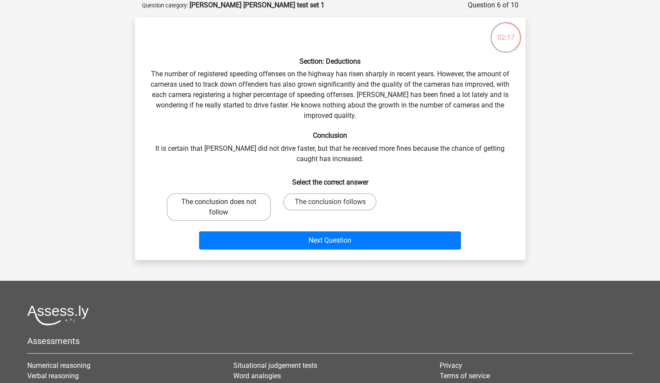
click at [247, 204] on label "The conclusion does not follow" at bounding box center [219, 207] width 104 height 28
click at [224, 204] on input "The conclusion does not follow" at bounding box center [222, 205] width 6 height 6
radio input "true"
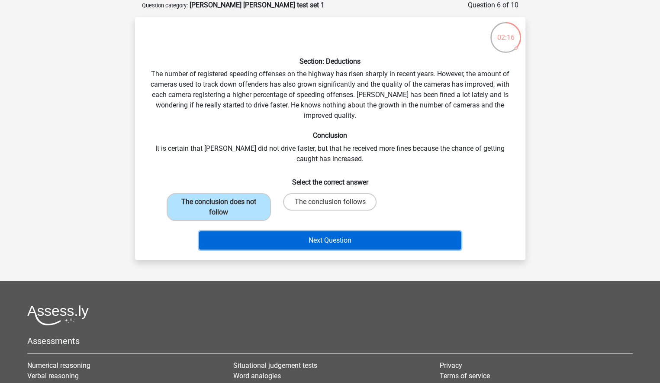
click at [324, 235] on button "Next Question" at bounding box center [330, 240] width 262 height 18
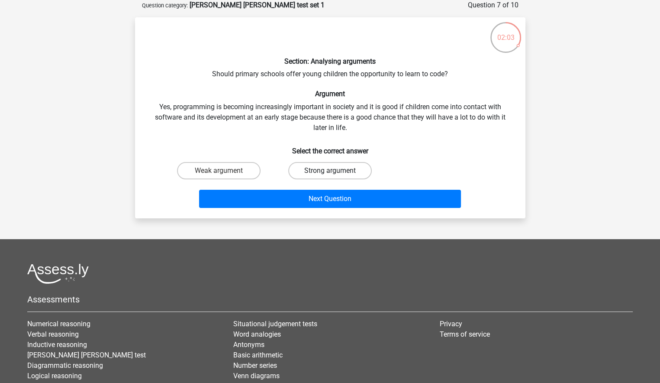
click at [308, 171] on label "Strong argument" at bounding box center [330, 170] width 84 height 17
click at [330, 171] on input "Strong argument" at bounding box center [333, 174] width 6 height 6
radio input "true"
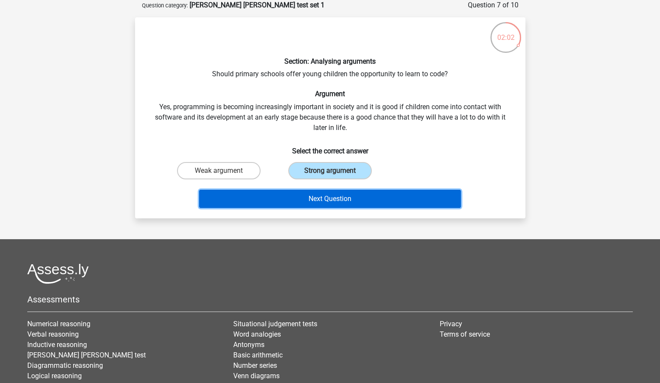
click at [338, 196] on button "Next Question" at bounding box center [330, 199] width 262 height 18
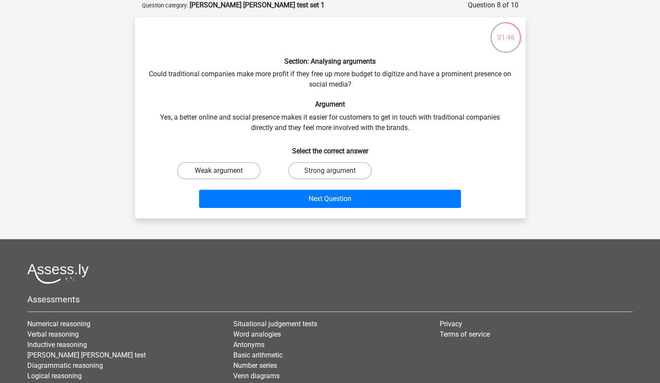
click at [246, 171] on label "Weak argument" at bounding box center [219, 170] width 84 height 17
click at [224, 171] on input "Weak argument" at bounding box center [222, 174] width 6 height 6
radio input "true"
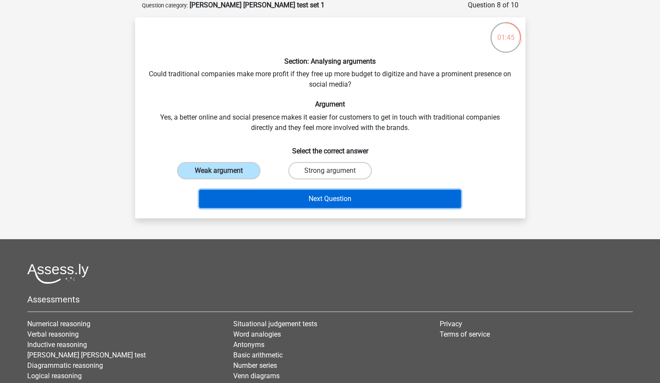
click at [330, 197] on button "Next Question" at bounding box center [330, 199] width 262 height 18
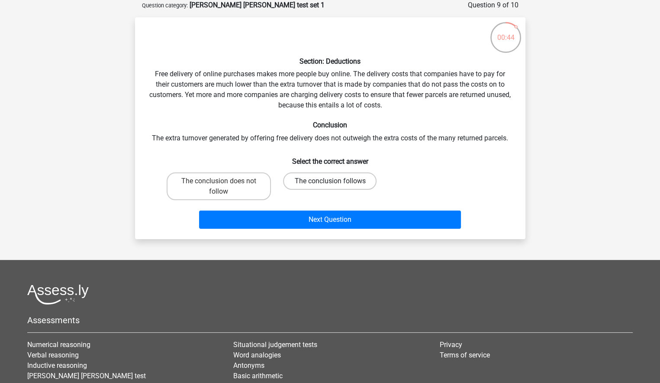
click at [316, 180] on label "The conclusion follows" at bounding box center [330, 180] width 94 height 17
click at [330, 181] on input "The conclusion follows" at bounding box center [333, 184] width 6 height 6
radio input "true"
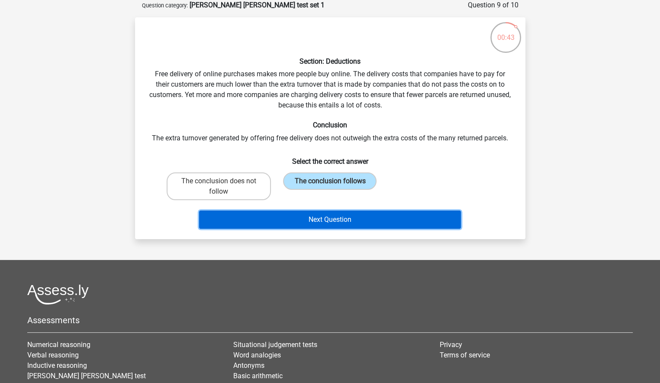
click at [331, 215] on button "Next Question" at bounding box center [330, 219] width 262 height 18
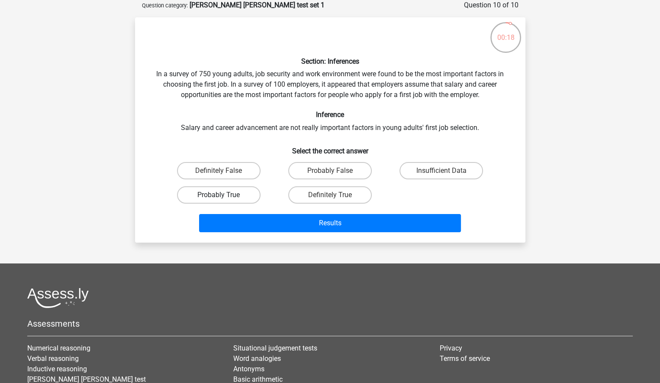
click at [223, 193] on label "Probably True" at bounding box center [219, 194] width 84 height 17
click at [223, 195] on input "Probably True" at bounding box center [222, 198] width 6 height 6
radio input "true"
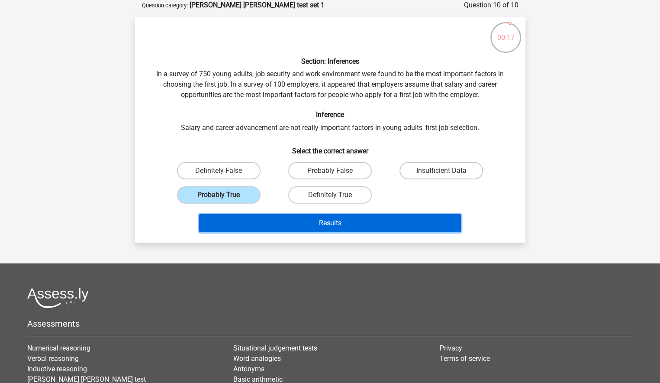
click at [343, 220] on button "Results" at bounding box center [330, 223] width 262 height 18
